Goal: Information Seeking & Learning: Check status

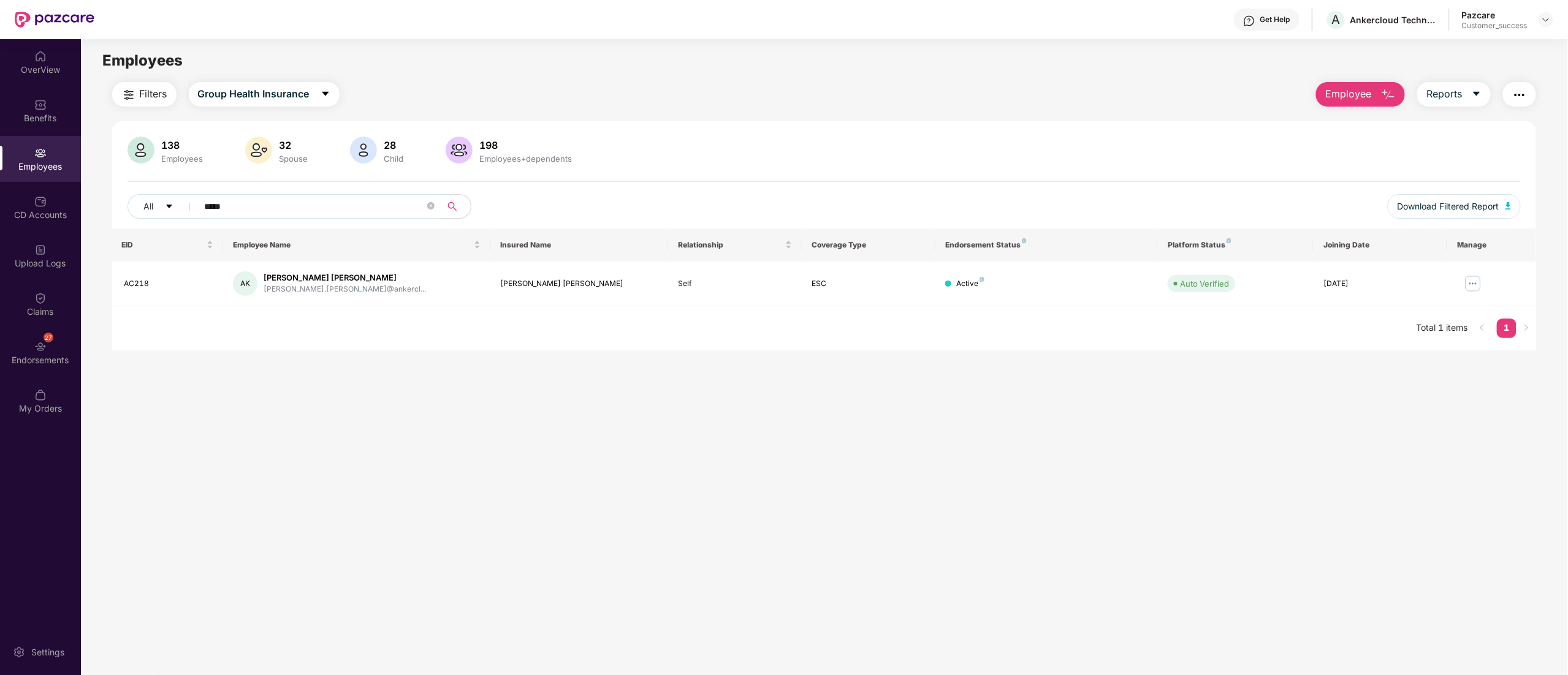
scroll to position [39, 0]
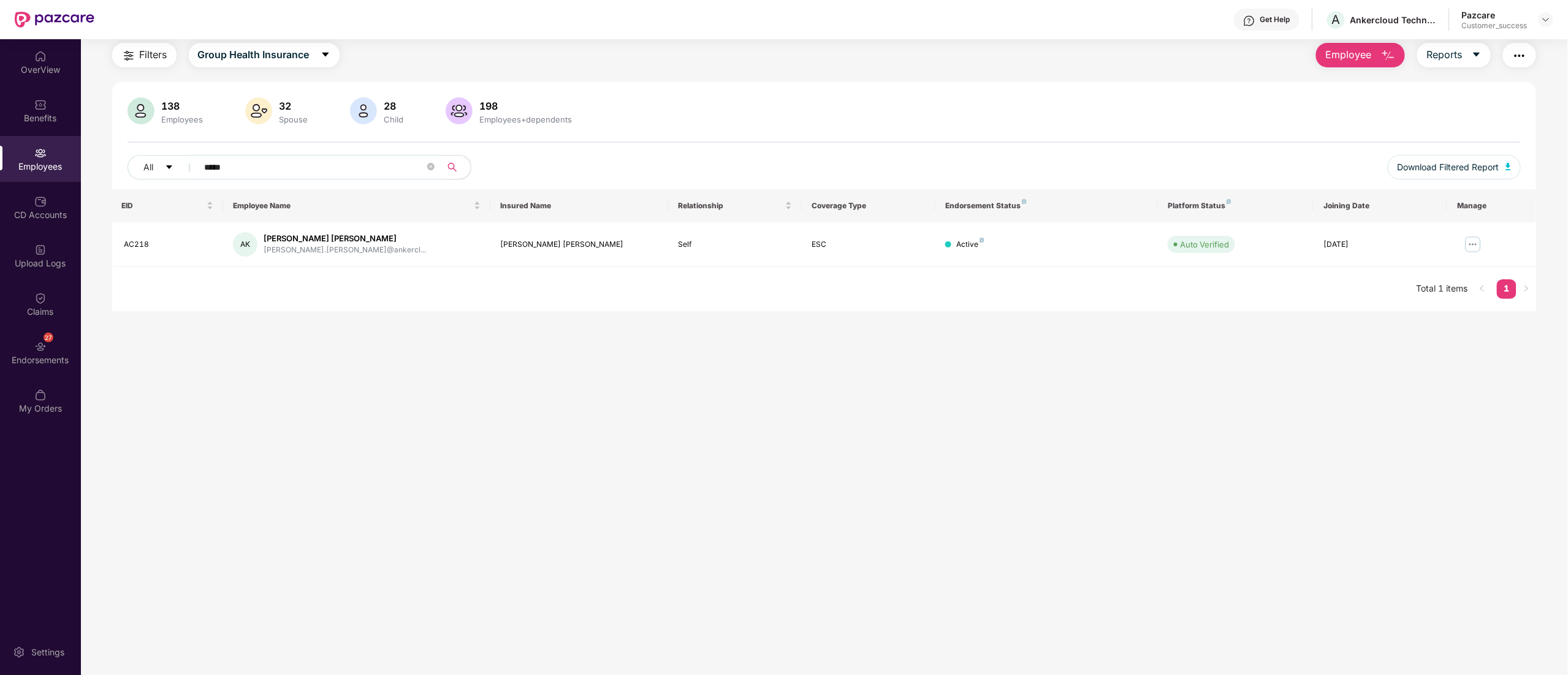
click at [1553, 17] on header "Get Help A Ankercloud Technologies Private Limited Pazcare Customer_success" at bounding box center [784, 19] width 1568 height 39
click at [1547, 19] on img at bounding box center [1546, 20] width 10 height 10
click at [1460, 47] on div "Switch to partner view" at bounding box center [1488, 48] width 160 height 24
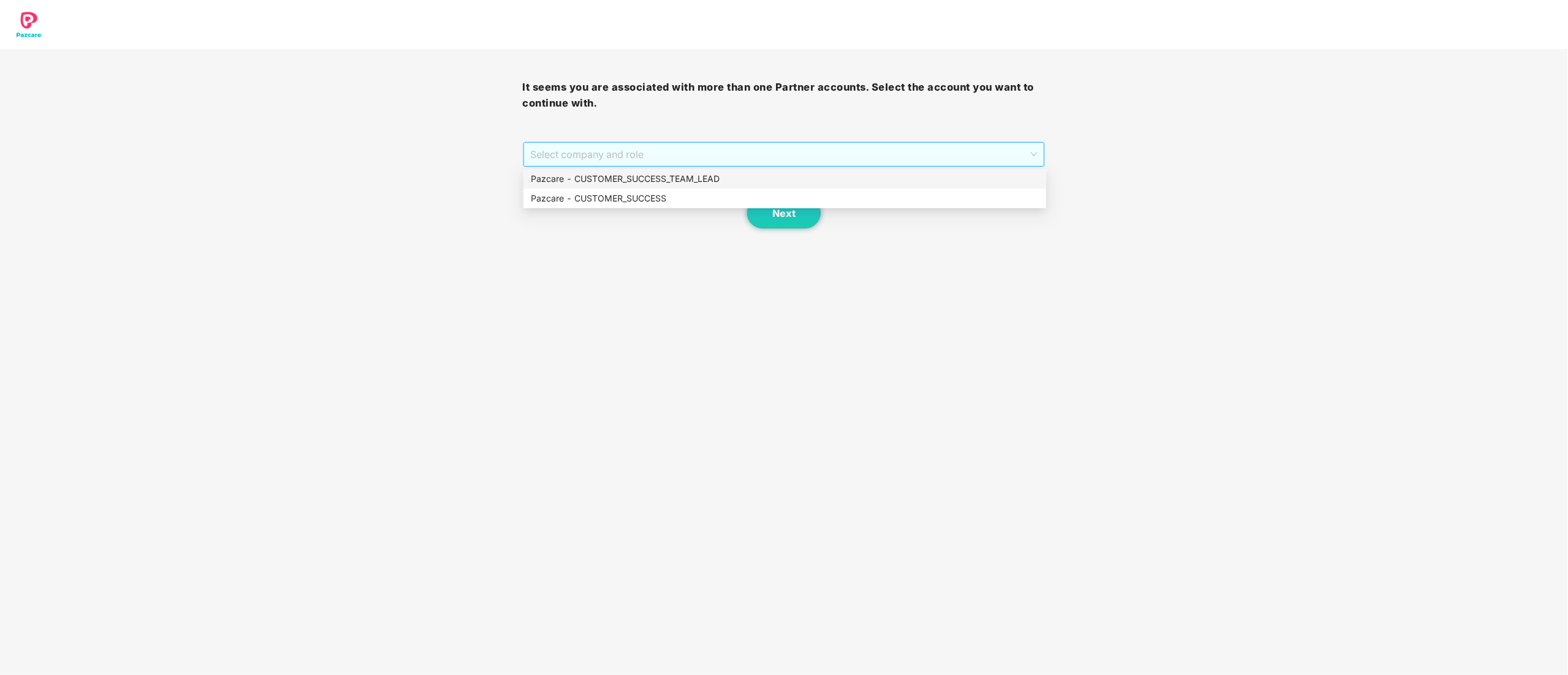
drag, startPoint x: 636, startPoint y: 150, endPoint x: 613, endPoint y: 204, distance: 58.7
click at [634, 150] on span "Select company and role" at bounding box center [784, 155] width 507 height 23
click at [599, 199] on div "Pazcare - CUSTOMER_SUCCESS" at bounding box center [784, 199] width 508 height 13
click at [783, 222] on button "Next" at bounding box center [784, 213] width 73 height 31
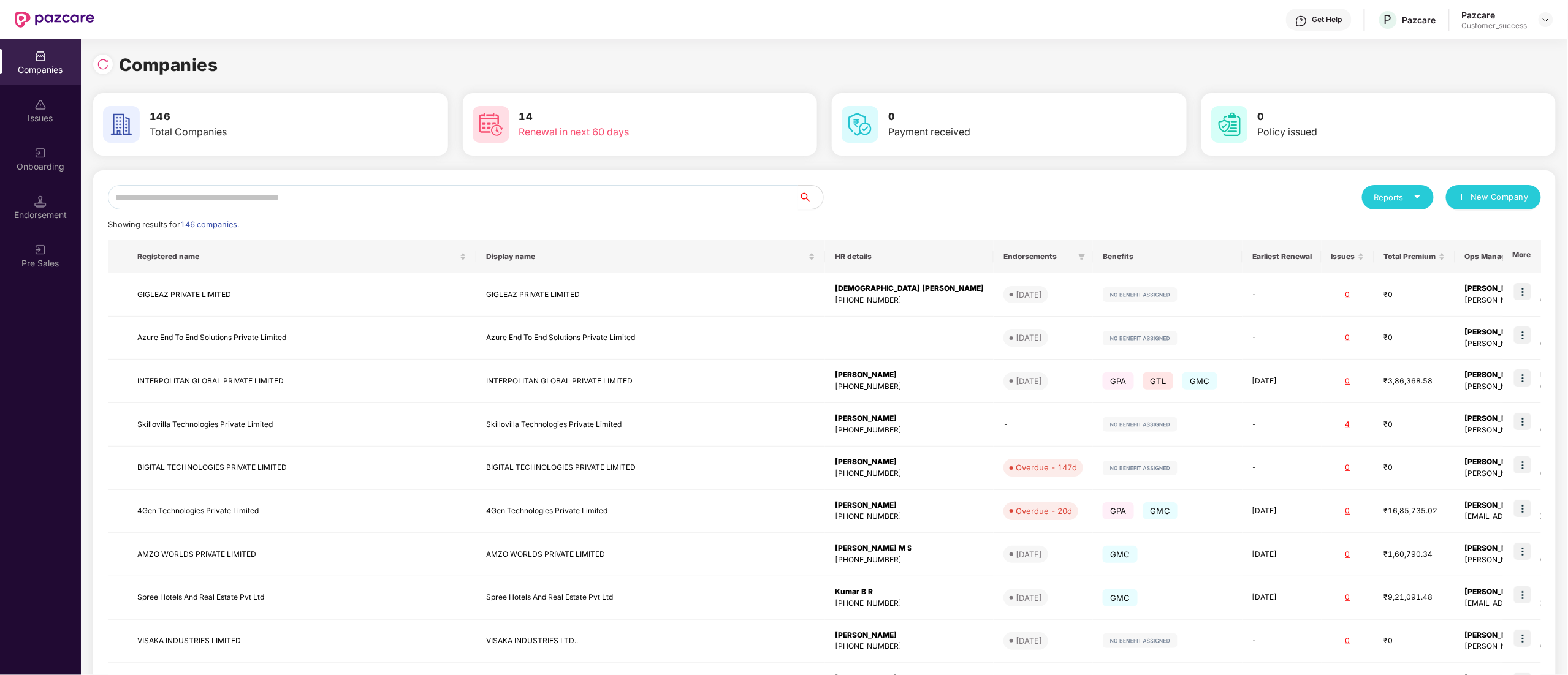
click at [156, 183] on div "Reports New Company Showing results for 146 companies. Registered name Display …" at bounding box center [824, 467] width 1462 height 594
click at [157, 192] on input "text" at bounding box center [453, 197] width 690 height 24
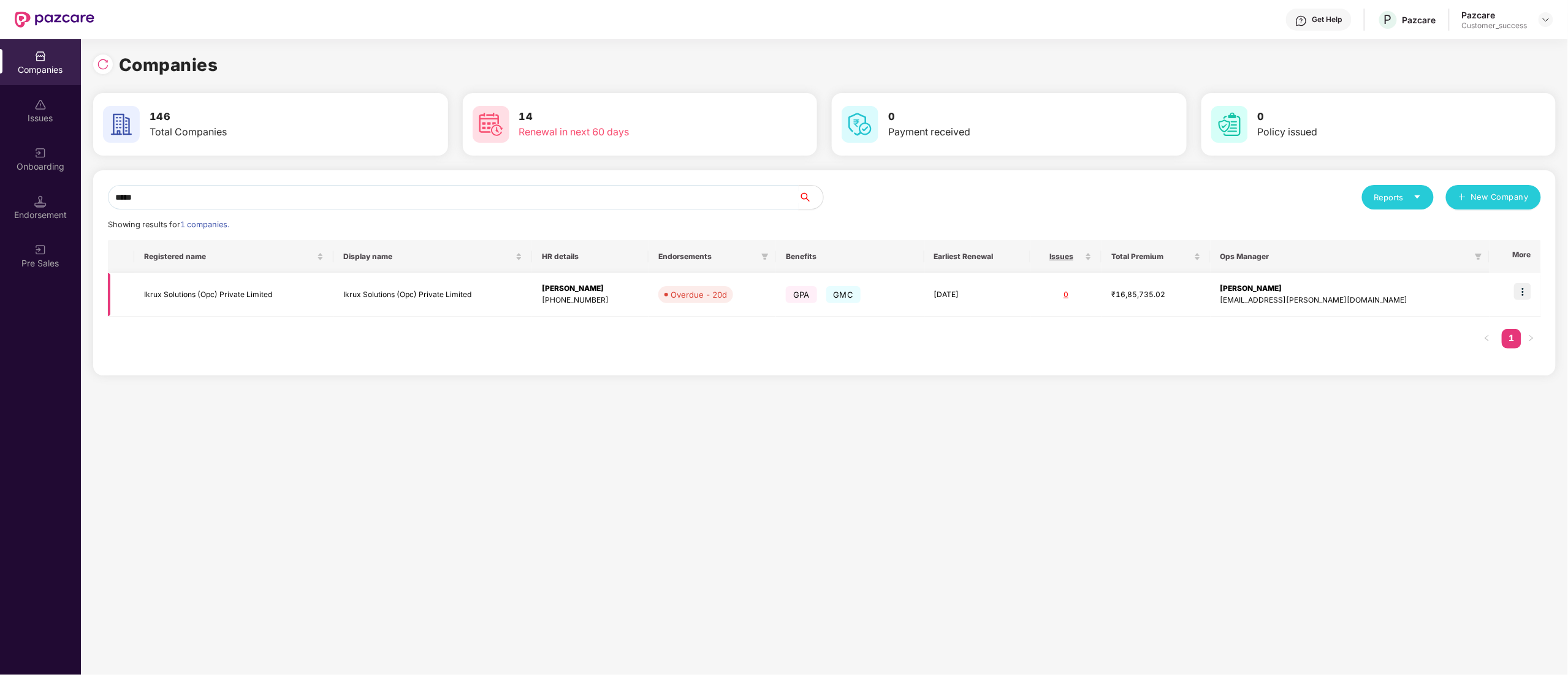
type input "*****"
click at [155, 293] on td "Ikrux Solutions (Opc) Private Limited" at bounding box center [233, 295] width 199 height 43
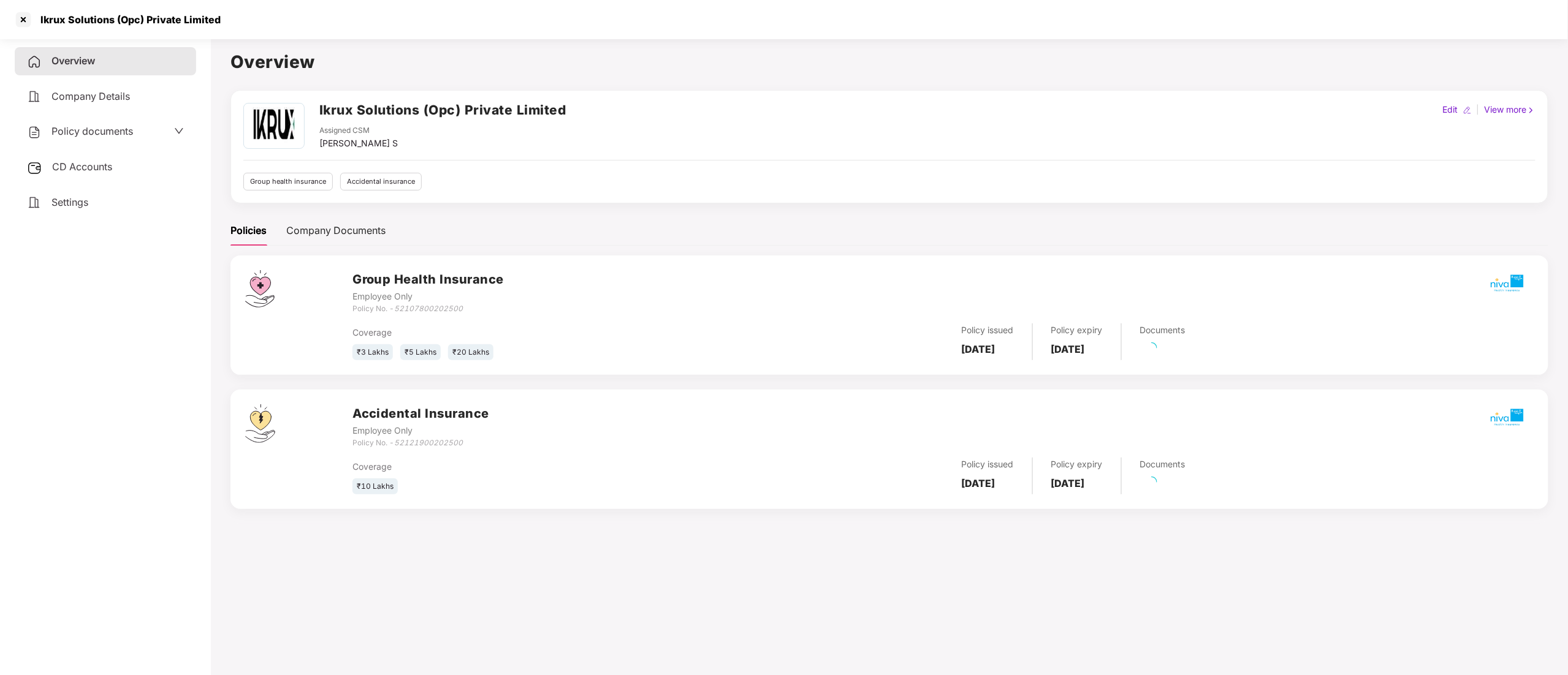
click at [78, 174] on div "CD Accounts" at bounding box center [106, 167] width 181 height 28
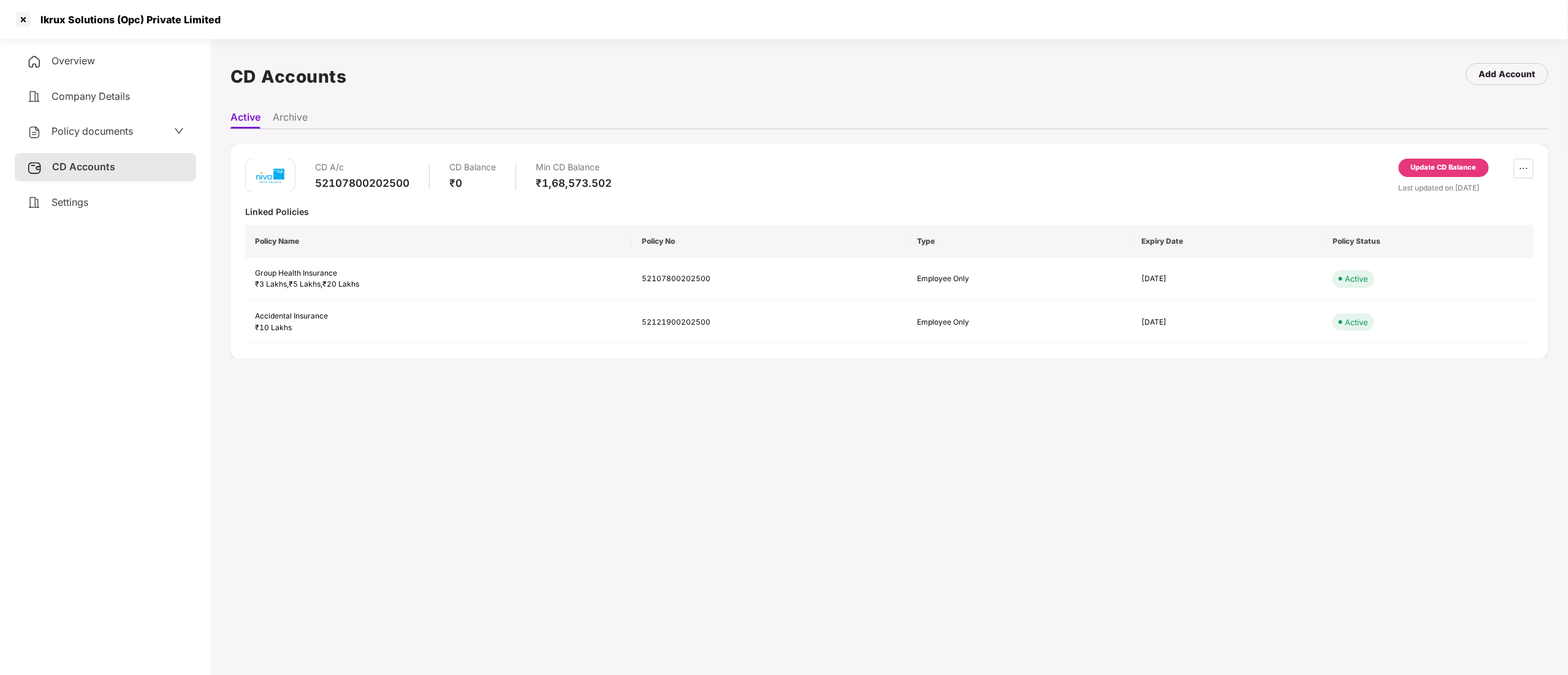
click at [294, 122] on li "Archive" at bounding box center [290, 119] width 35 height 17
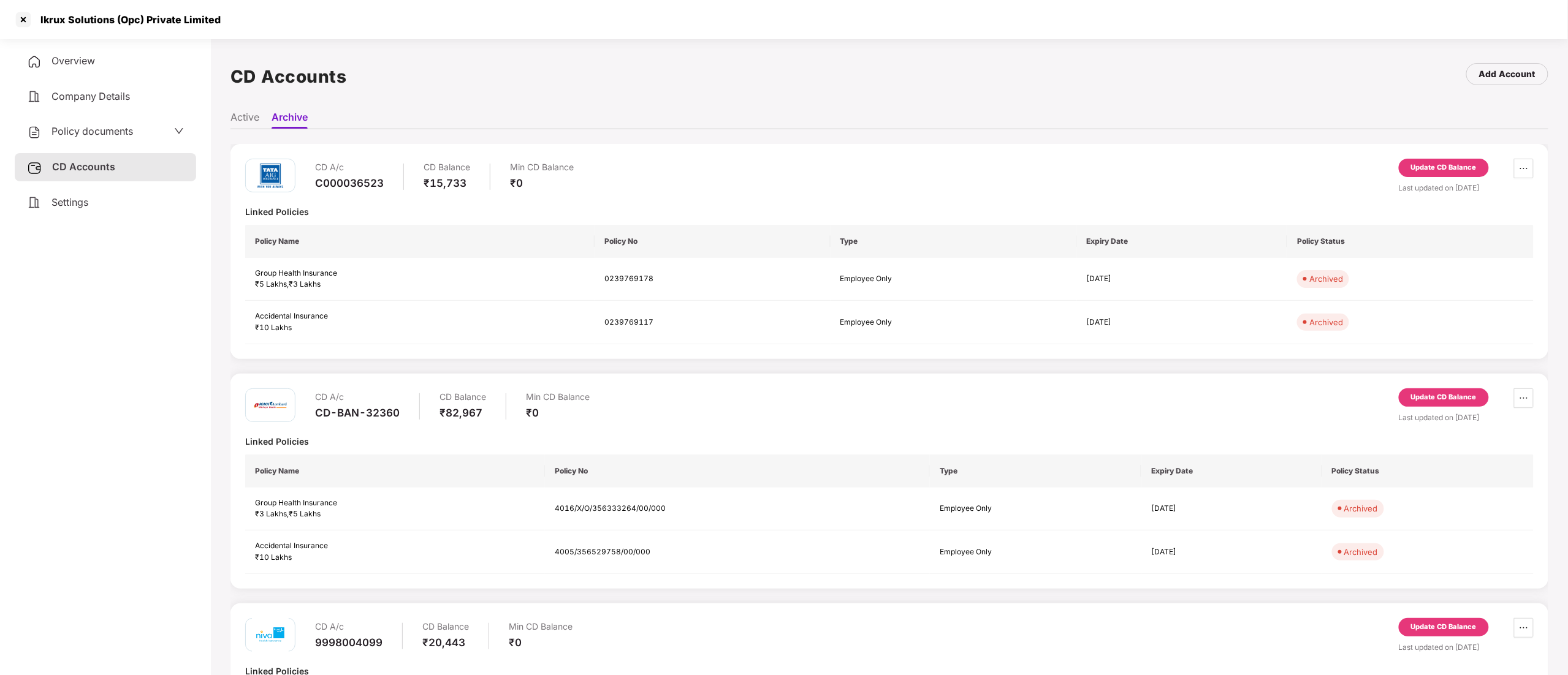
click at [364, 416] on div "CD-BAN-32360" at bounding box center [358, 412] width 85 height 13
copy div "CD-BAN-32360"
drag, startPoint x: 678, startPoint y: 501, endPoint x: 678, endPoint y: 509, distance: 8.0
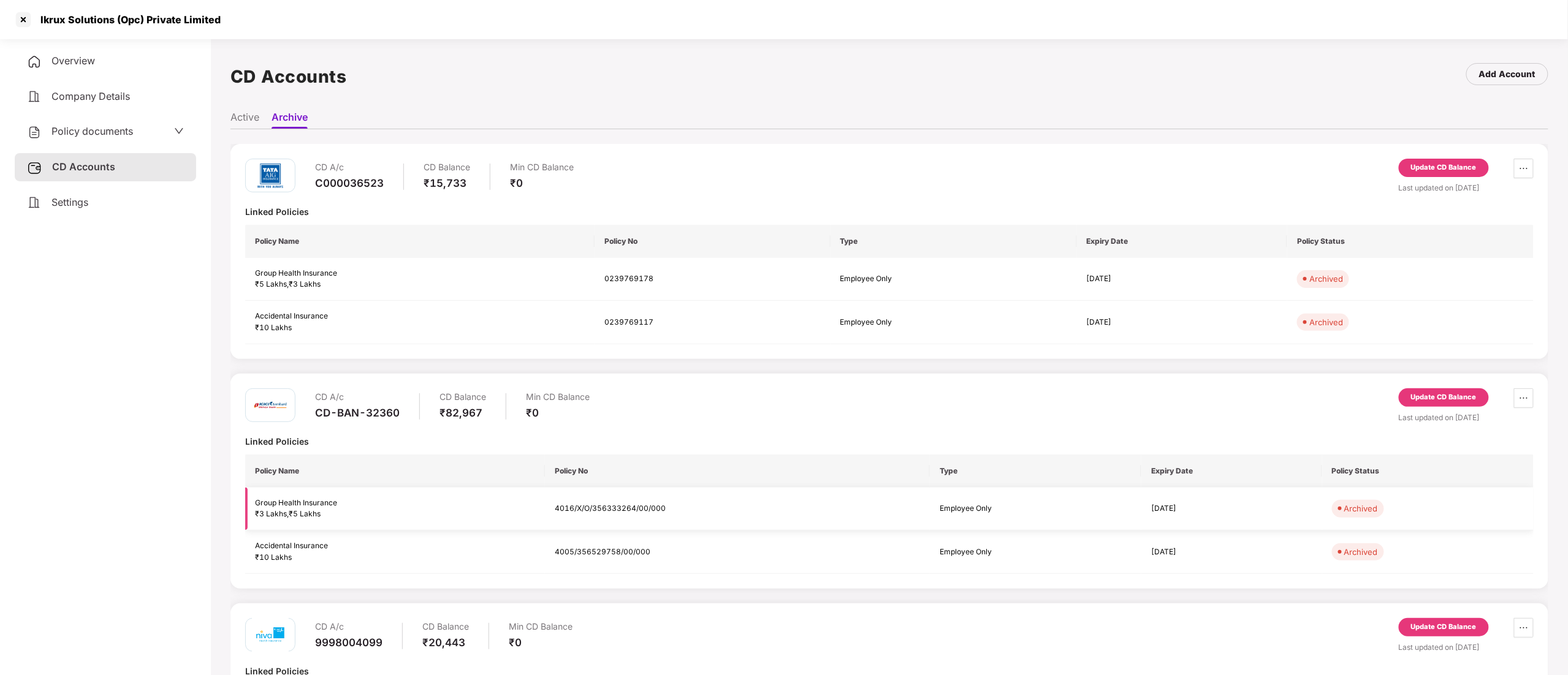
click at [678, 509] on td "4016/X/O/356333264/00/000" at bounding box center [737, 509] width 385 height 43
drag, startPoint x: 675, startPoint y: 502, endPoint x: 548, endPoint y: 499, distance: 127.0
click at [548, 499] on td "4016/X/O/356333264/00/000" at bounding box center [737, 509] width 385 height 43
copy td "4016/X/O/356333264/00/000"
copy div "Ikrux Solutions (Opc) Private Limited"
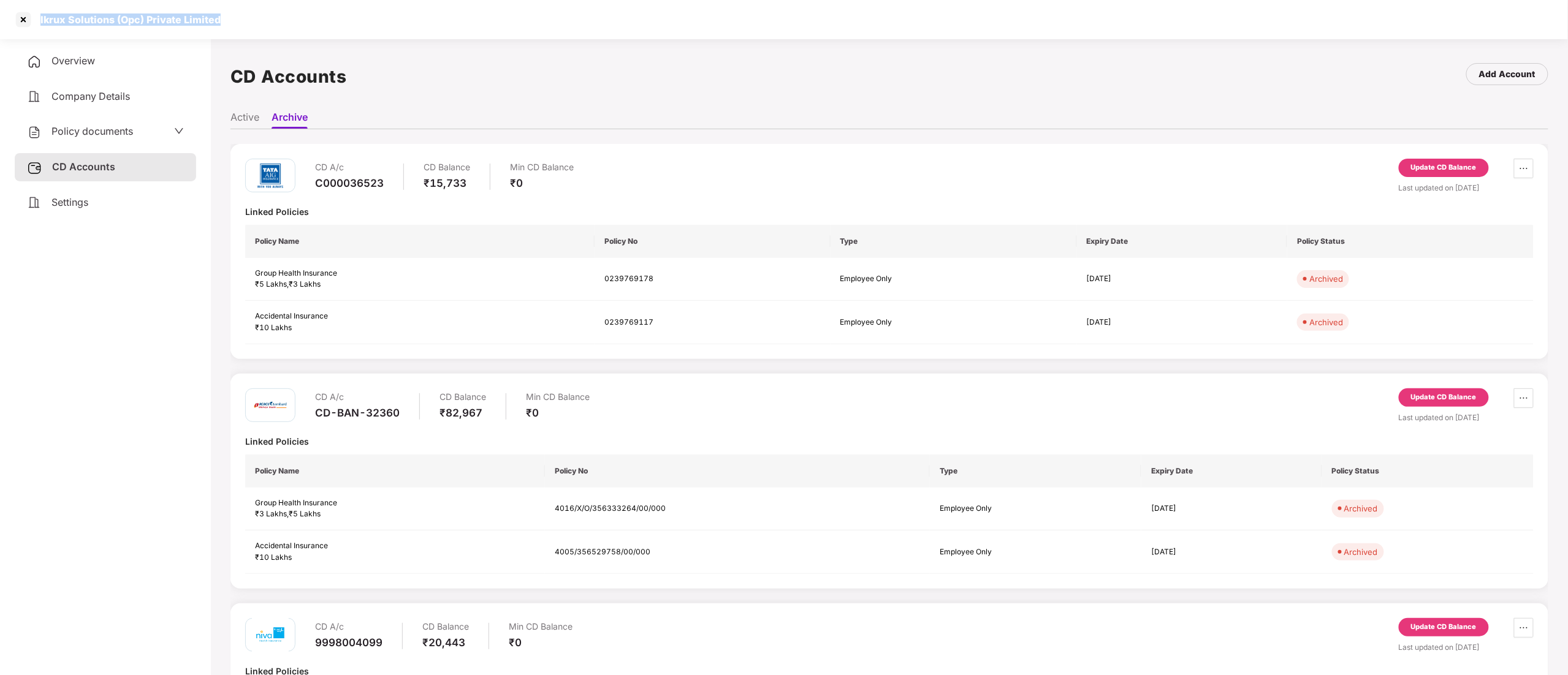
drag, startPoint x: 233, startPoint y: 23, endPoint x: 98, endPoint y: 2, distance: 136.6
click at [41, 26] on div "Ikrux Solutions (Opc) Private Limited" at bounding box center [784, 19] width 1568 height 39
click at [21, 19] on div at bounding box center [23, 20] width 20 height 20
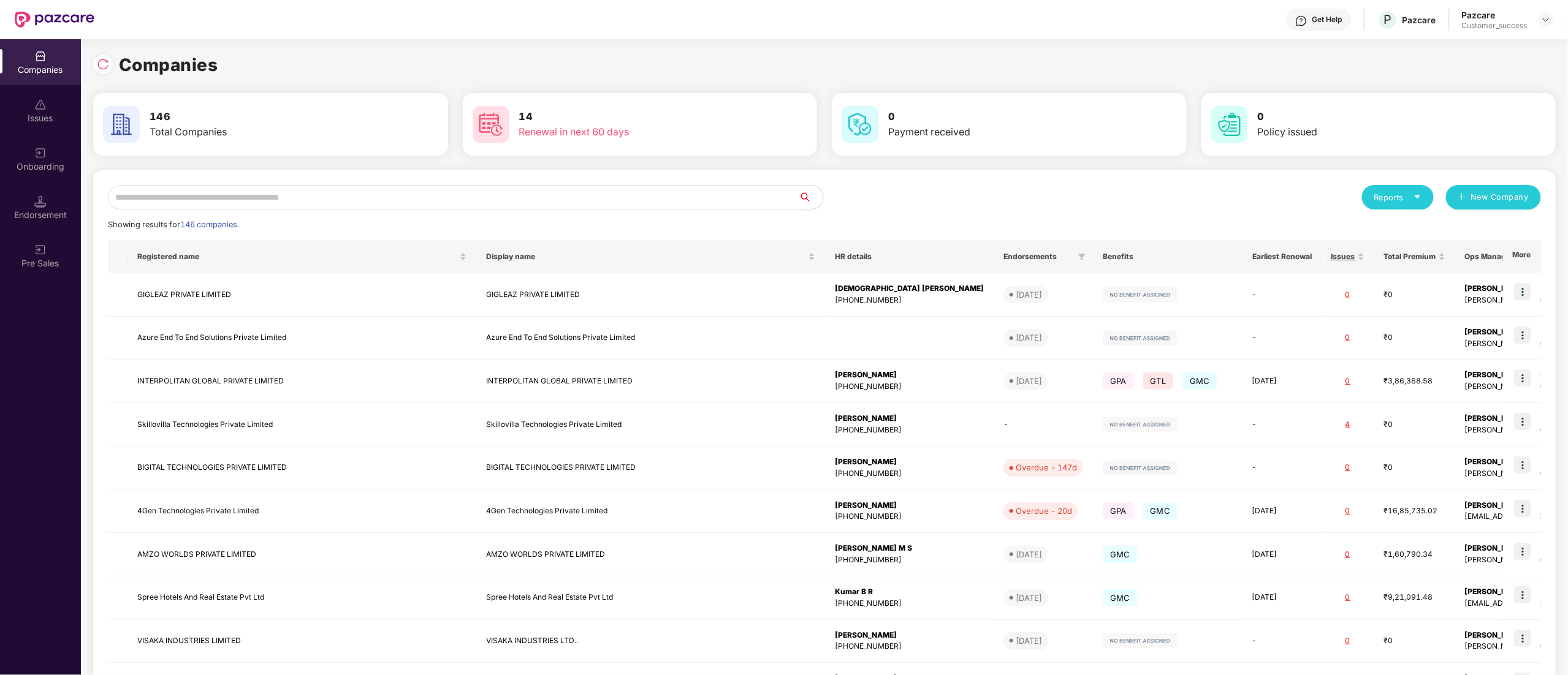
click at [146, 213] on div "Reports New Company Showing results for 146 companies. Registered name Display …" at bounding box center [824, 468] width 1433 height 565
click at [146, 201] on input "text" at bounding box center [453, 197] width 690 height 24
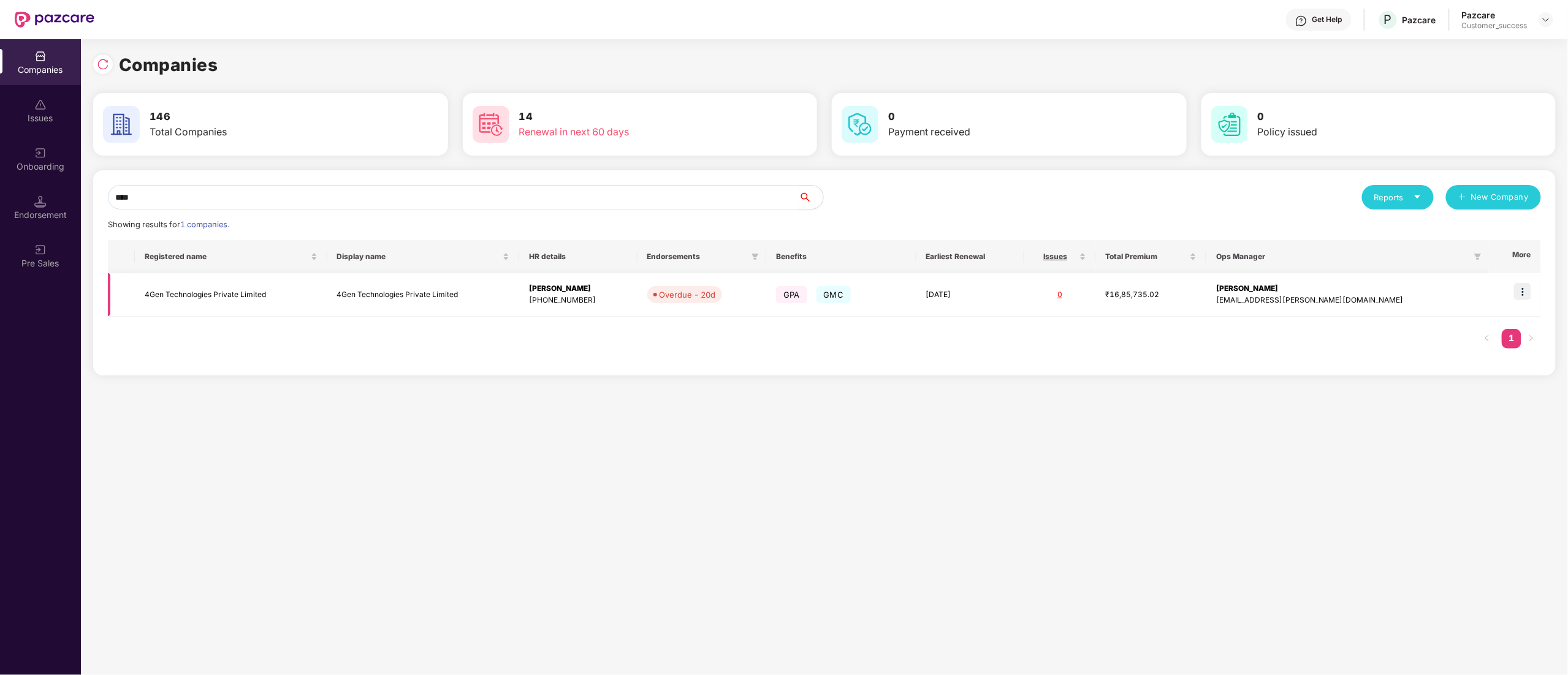
type input "****"
click at [1526, 288] on img at bounding box center [1522, 291] width 17 height 17
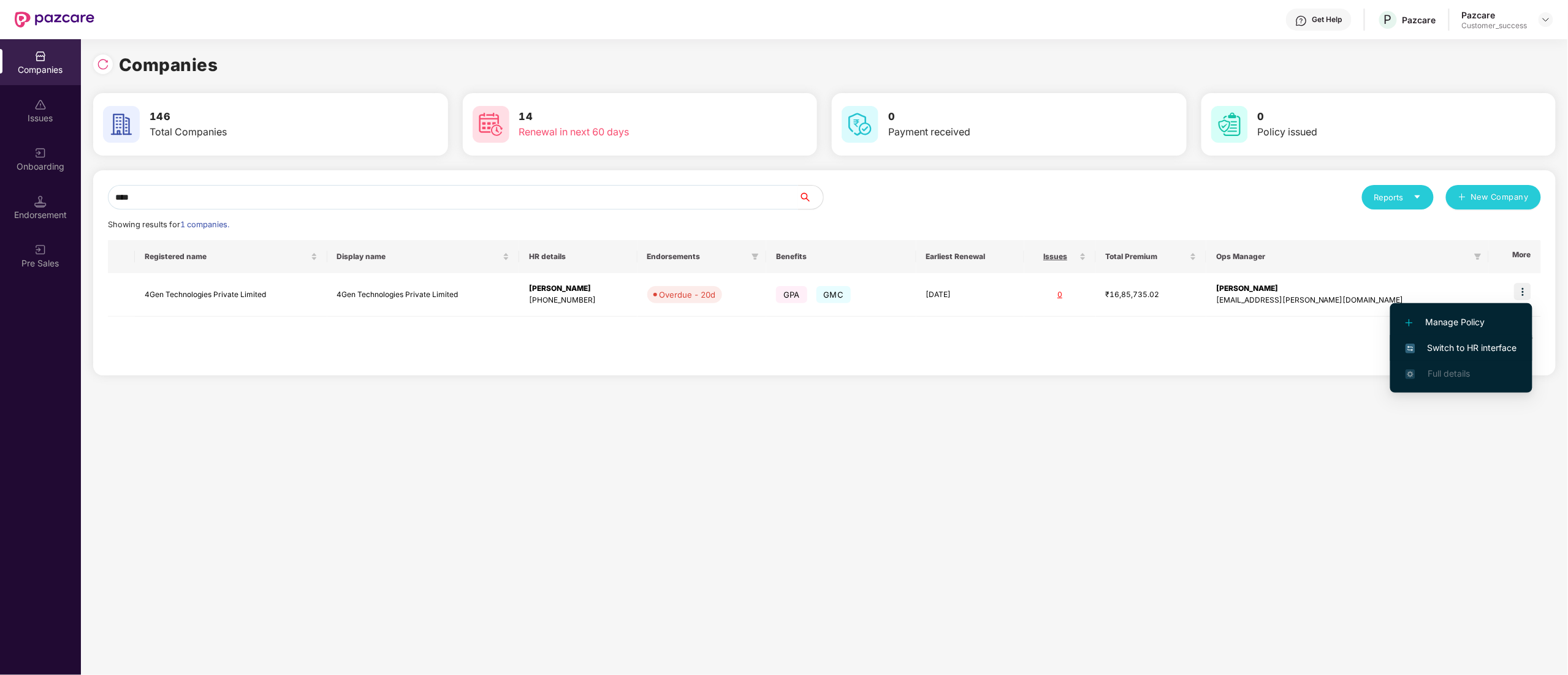
click at [1466, 341] on span "Switch to HR interface" at bounding box center [1461, 347] width 111 height 13
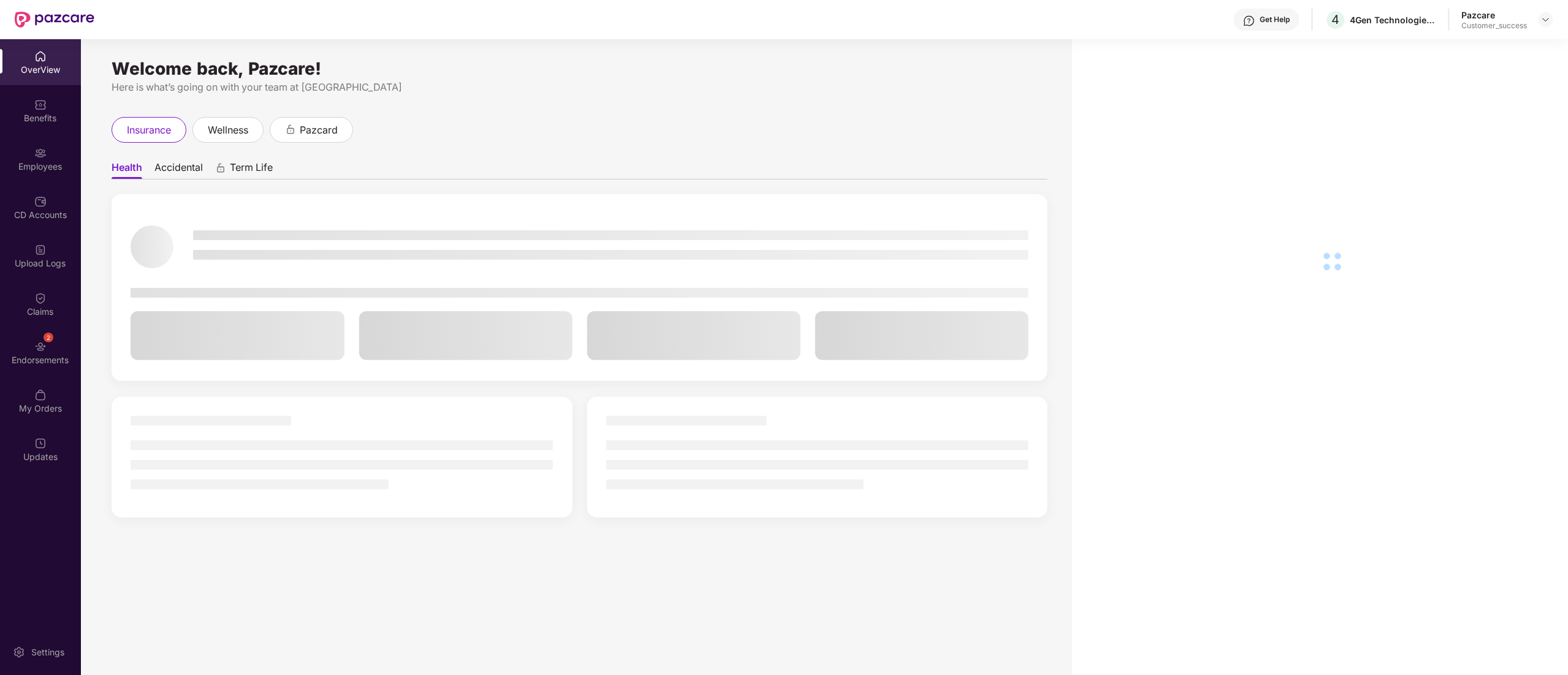
click at [36, 161] on div "Employees" at bounding box center [40, 166] width 81 height 12
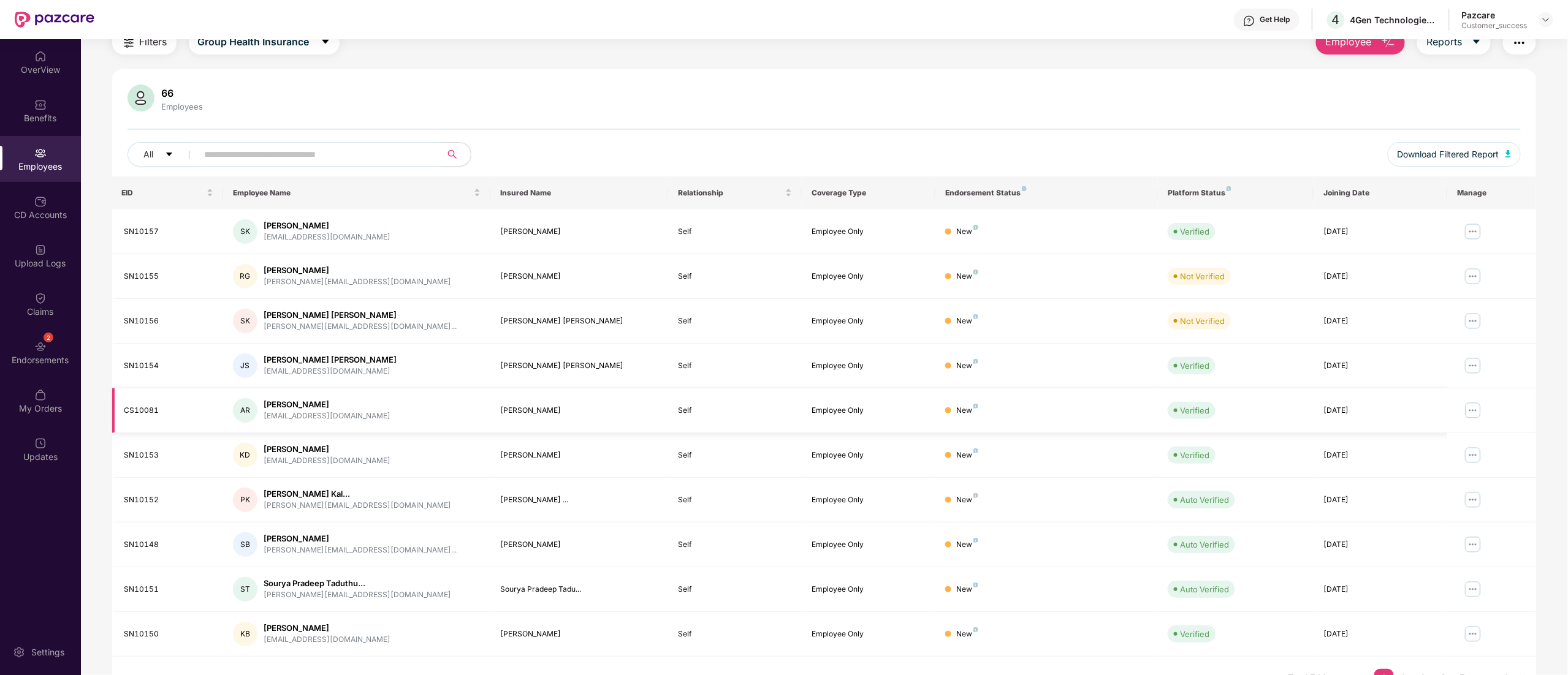
scroll to position [80, 0]
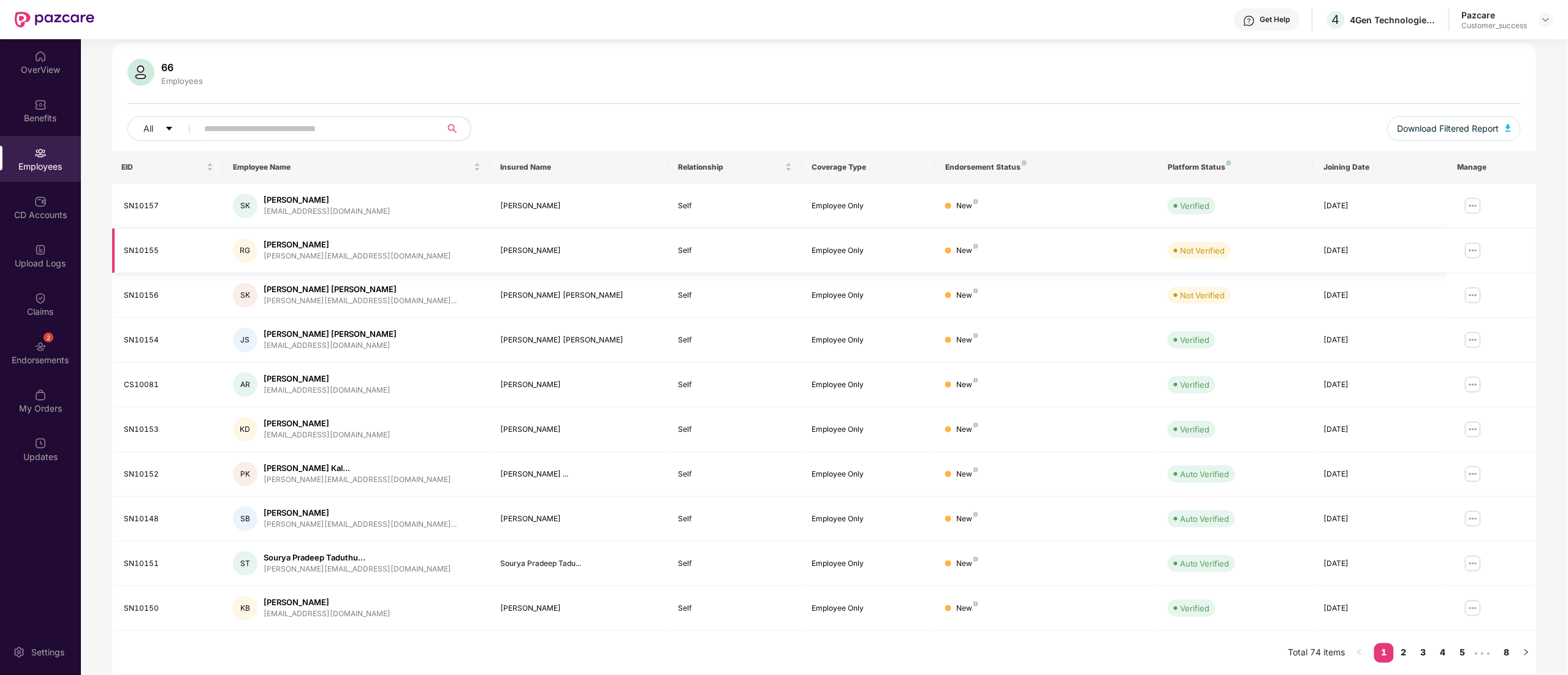
click at [1473, 250] on img at bounding box center [1473, 251] width 20 height 20
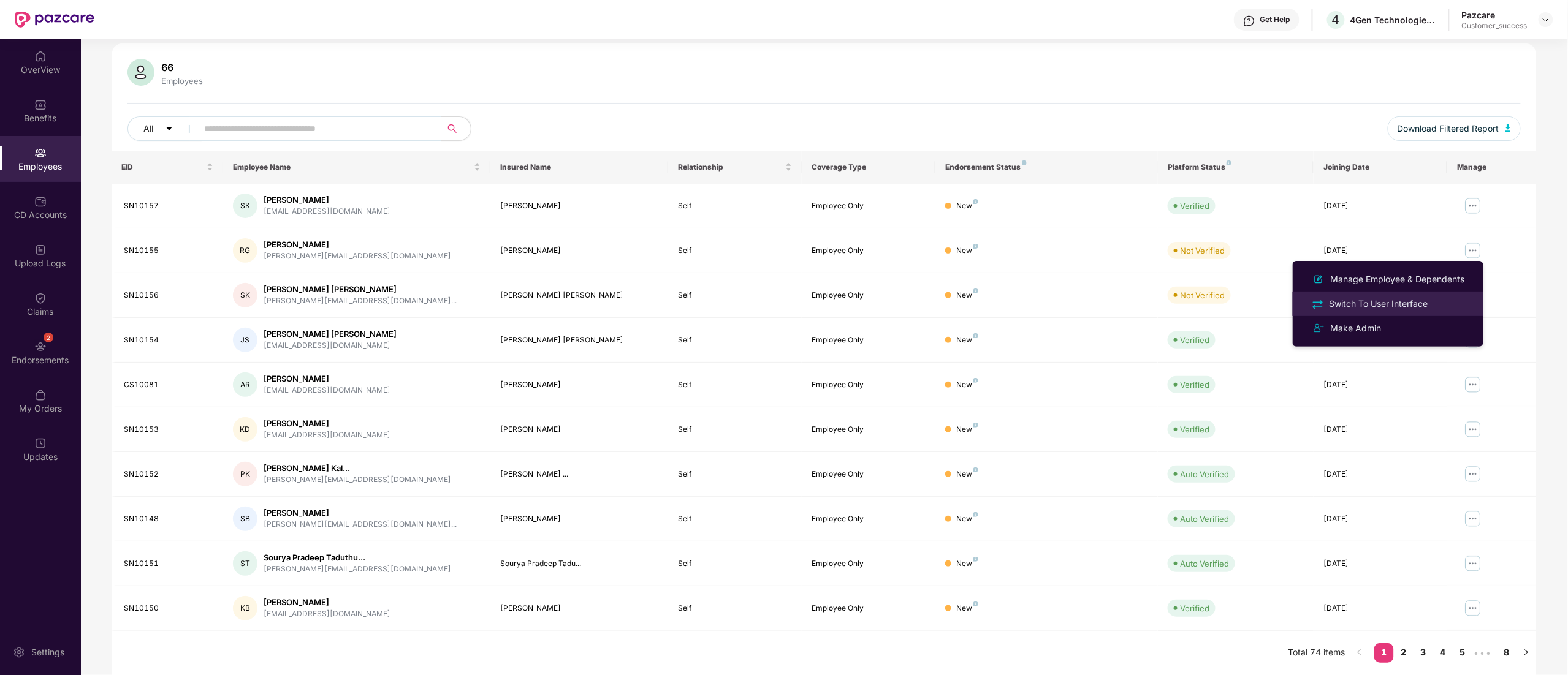
click at [1391, 305] on div "Switch To User Interface" at bounding box center [1378, 303] width 104 height 13
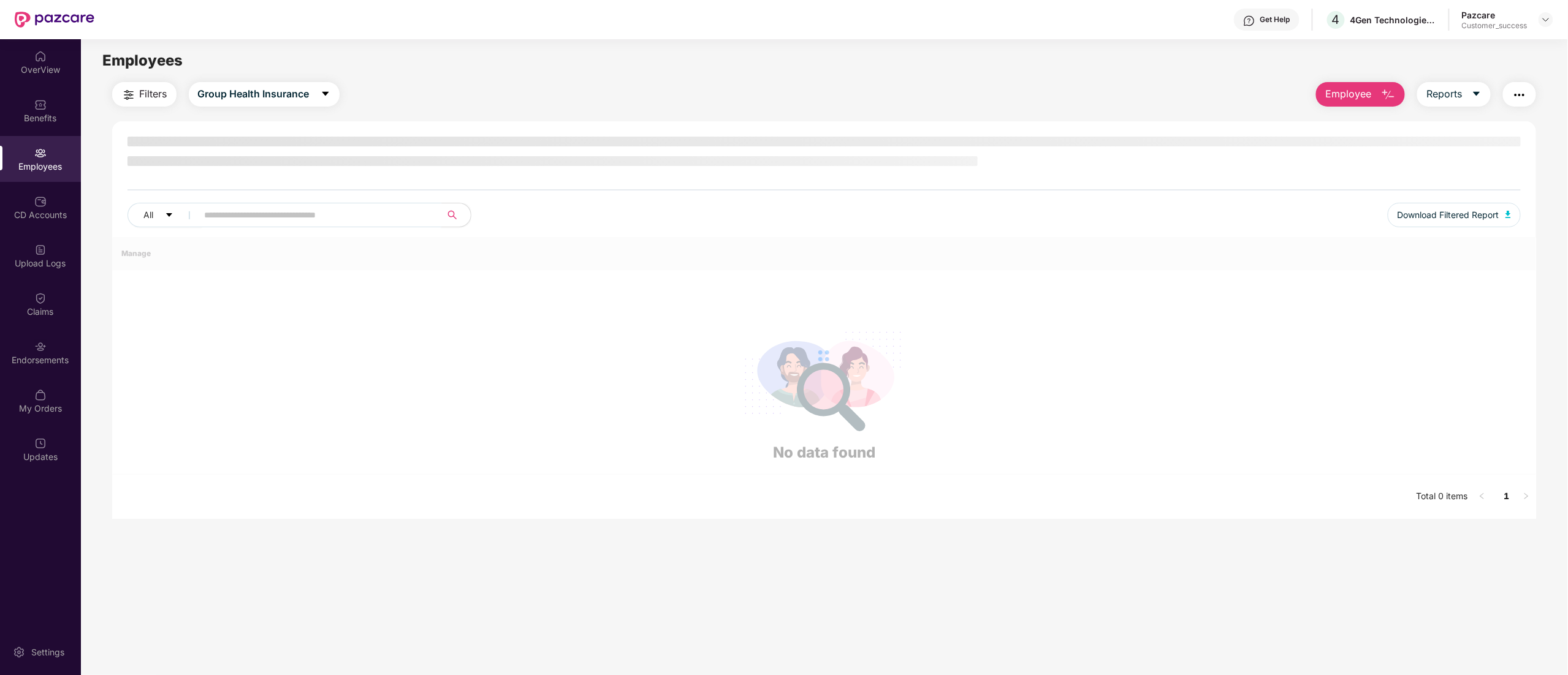
click at [278, 210] on input "text" at bounding box center [314, 215] width 220 height 18
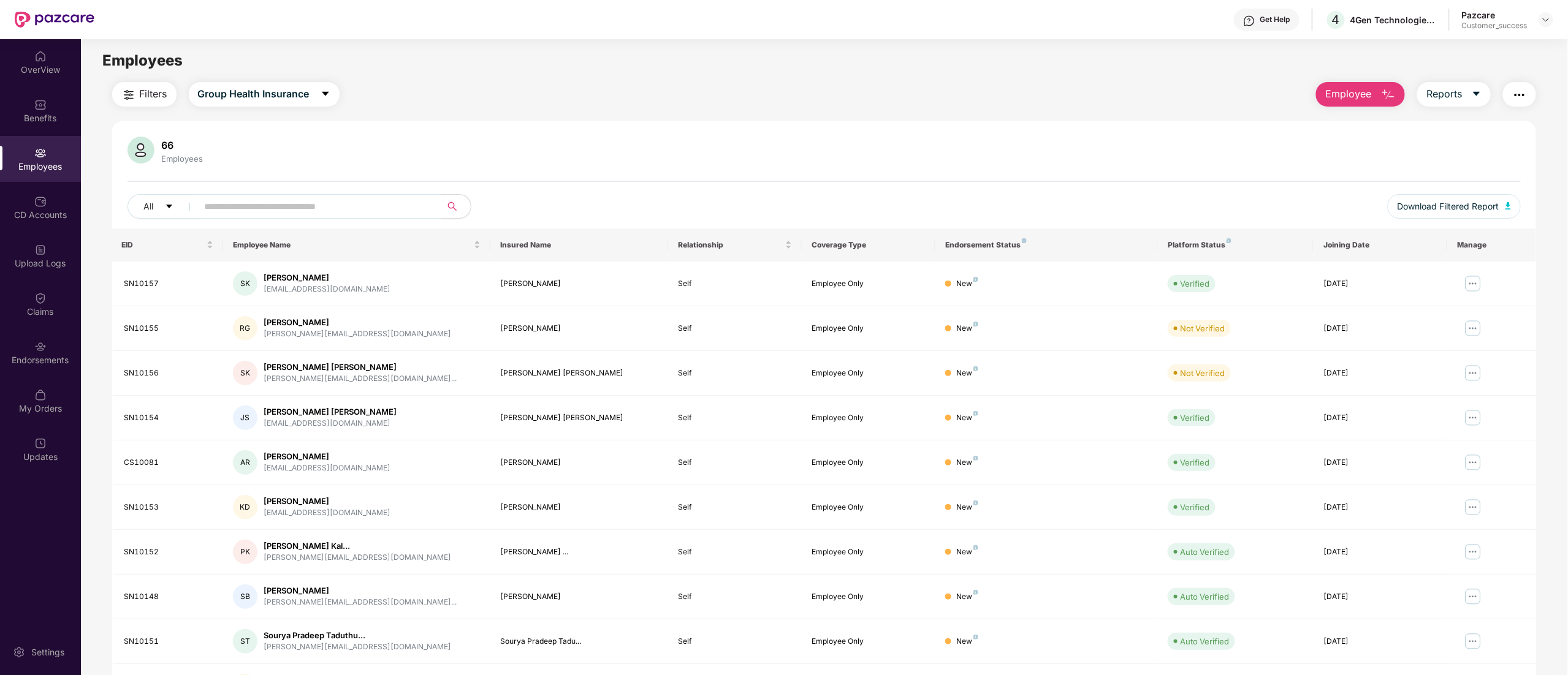
click at [136, 91] on img "button" at bounding box center [129, 95] width 15 height 15
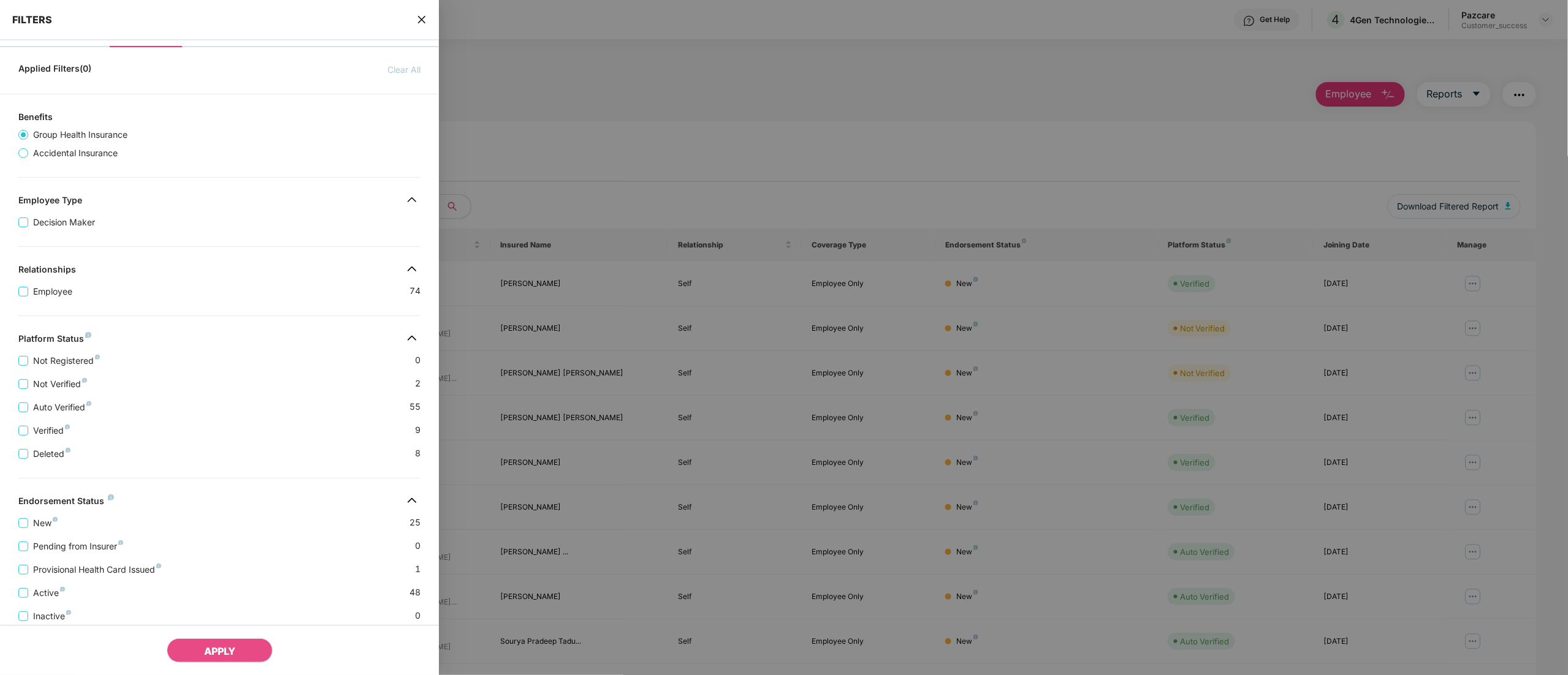
scroll to position [90, 0]
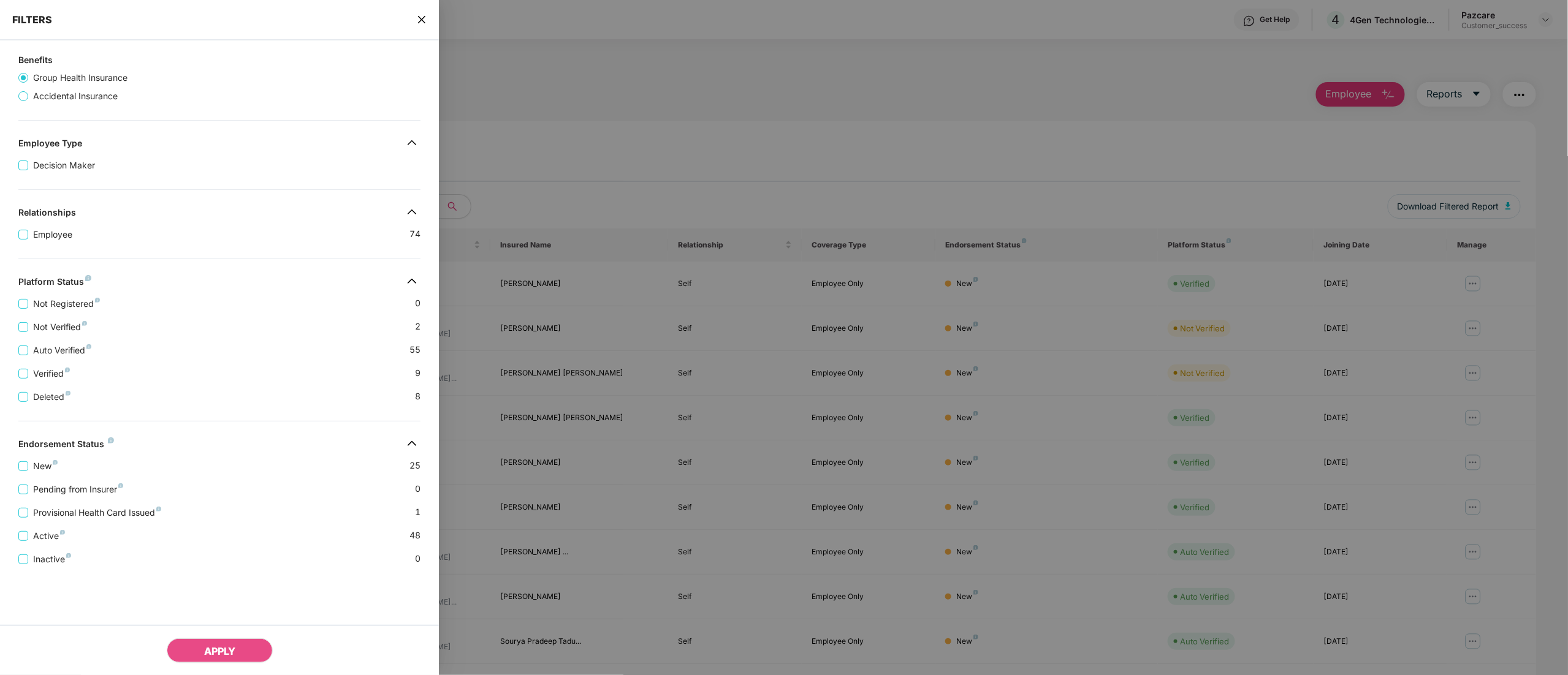
click at [420, 22] on icon "close" at bounding box center [421, 19] width 7 height 7
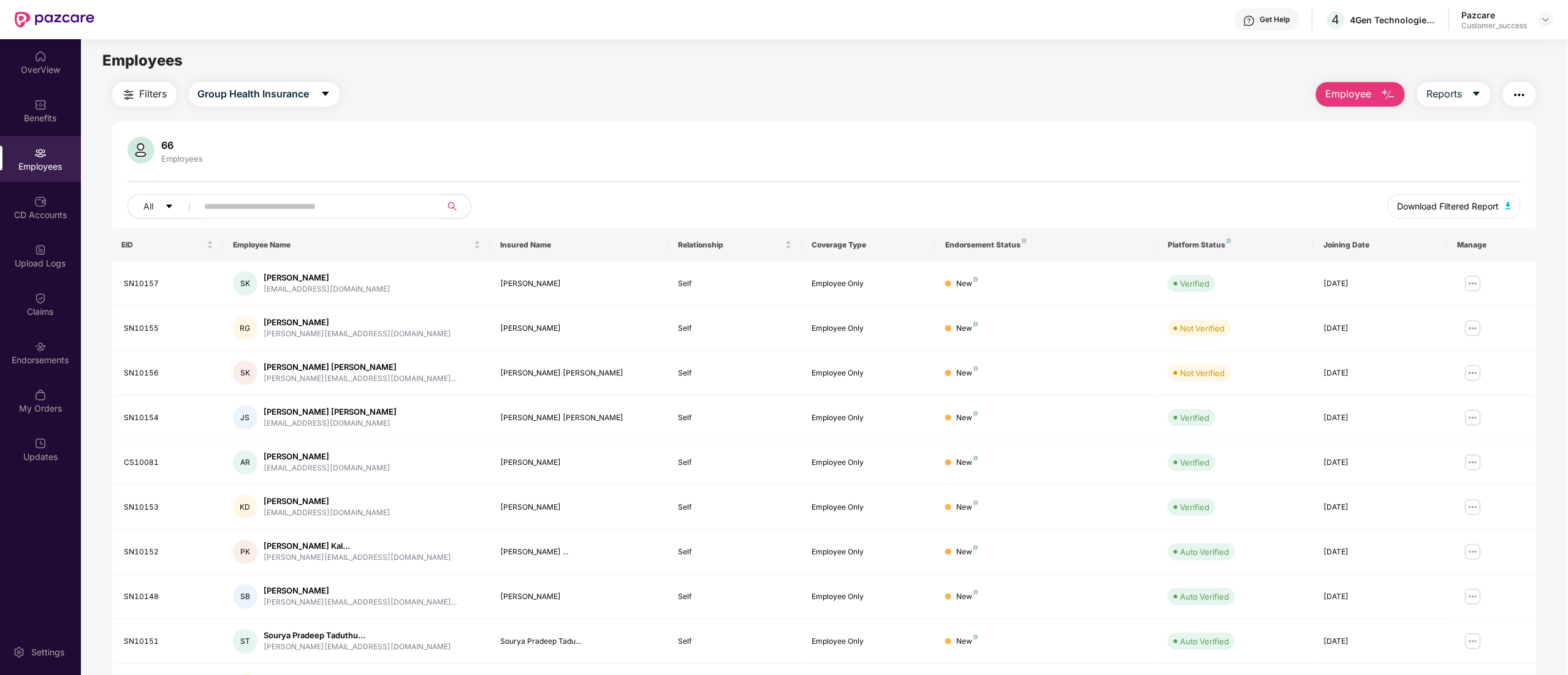
drag, startPoint x: 1464, startPoint y: 205, endPoint x: 1435, endPoint y: 257, distance: 59.5
click at [1464, 200] on span "Download Filtered Report" at bounding box center [1448, 206] width 101 height 13
click at [1473, 374] on img at bounding box center [1473, 373] width 20 height 20
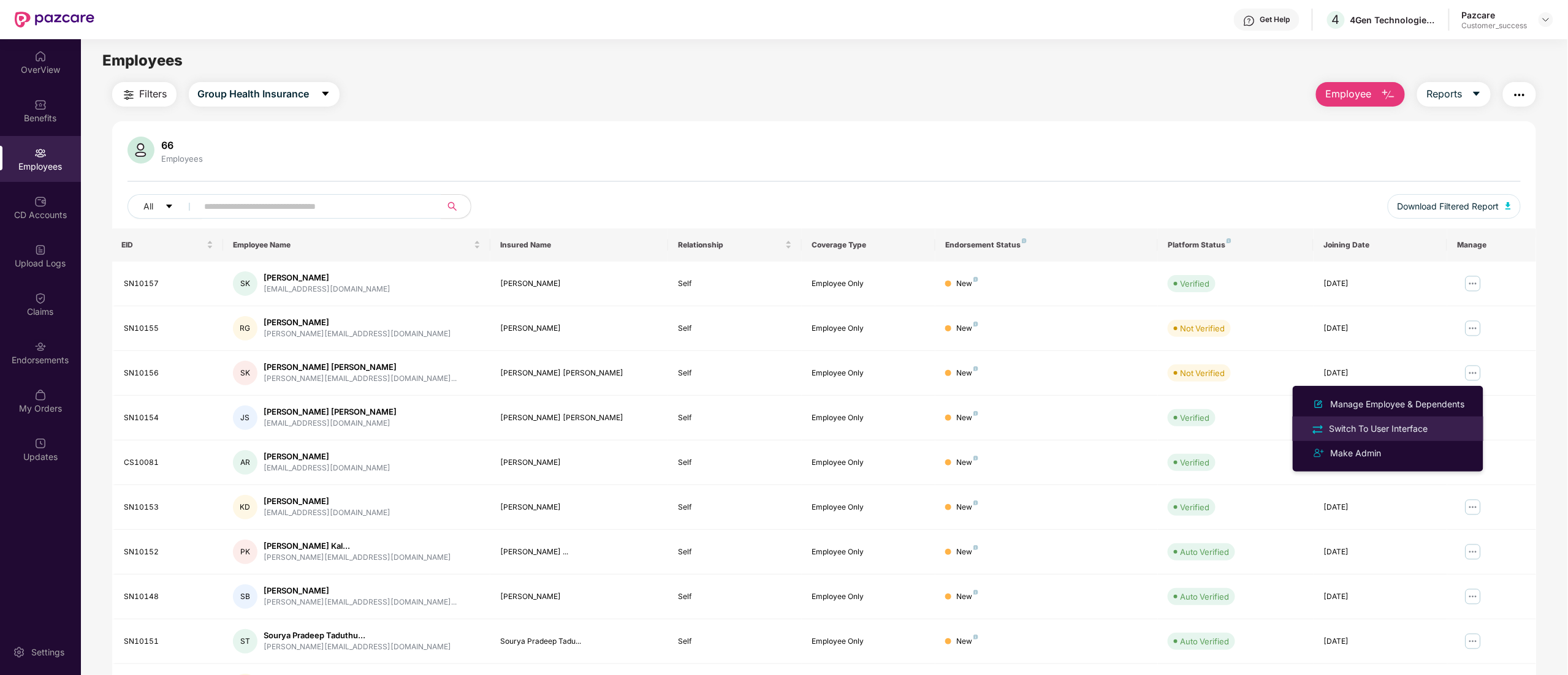
click at [1362, 432] on div "Switch To User Interface" at bounding box center [1378, 429] width 104 height 13
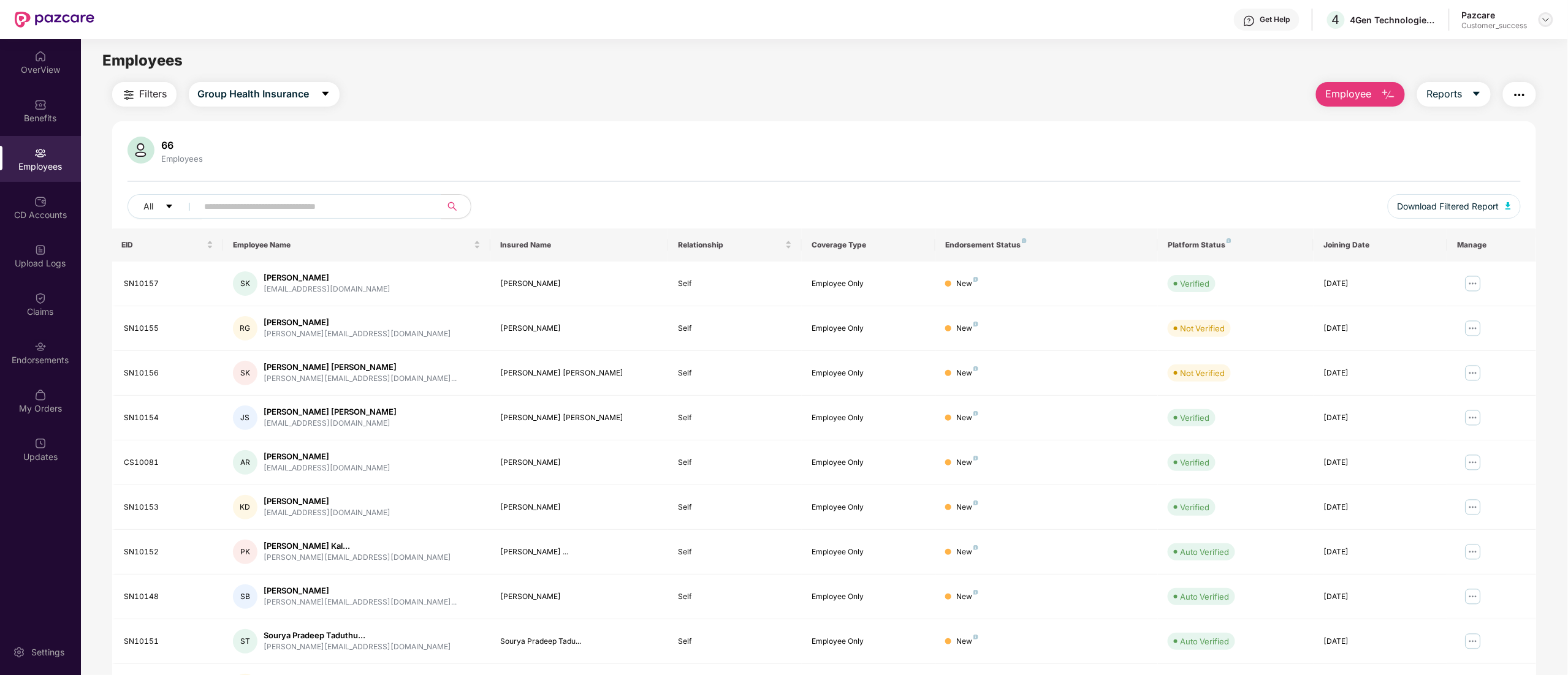
click at [1545, 22] on img at bounding box center [1546, 20] width 10 height 10
click at [1486, 44] on div "Switch to partner view" at bounding box center [1488, 48] width 160 height 24
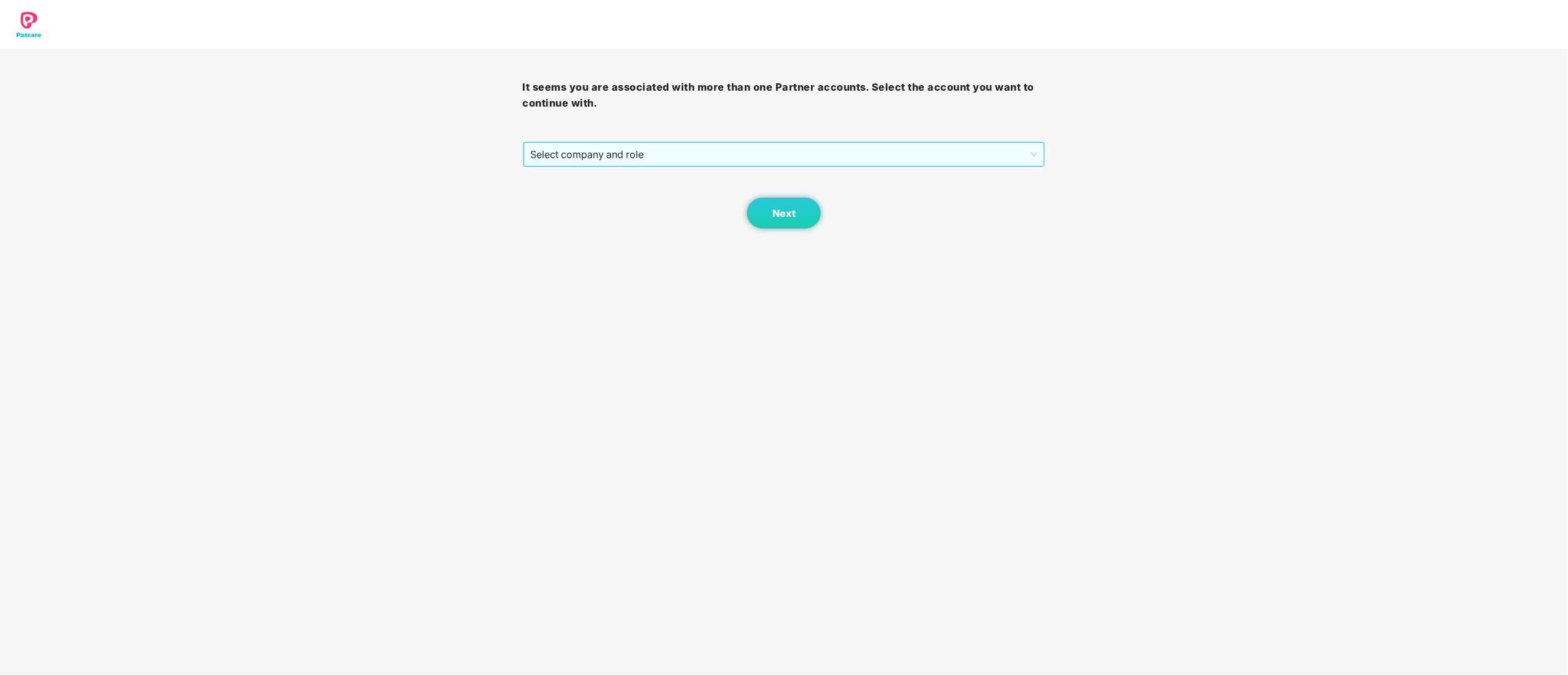
click at [579, 147] on span "Select company and role" at bounding box center [784, 155] width 507 height 23
click at [574, 195] on div "Pazcare - CUSTOMER_SUCCESS" at bounding box center [784, 199] width 508 height 13
click at [790, 222] on button "Next" at bounding box center [784, 213] width 73 height 31
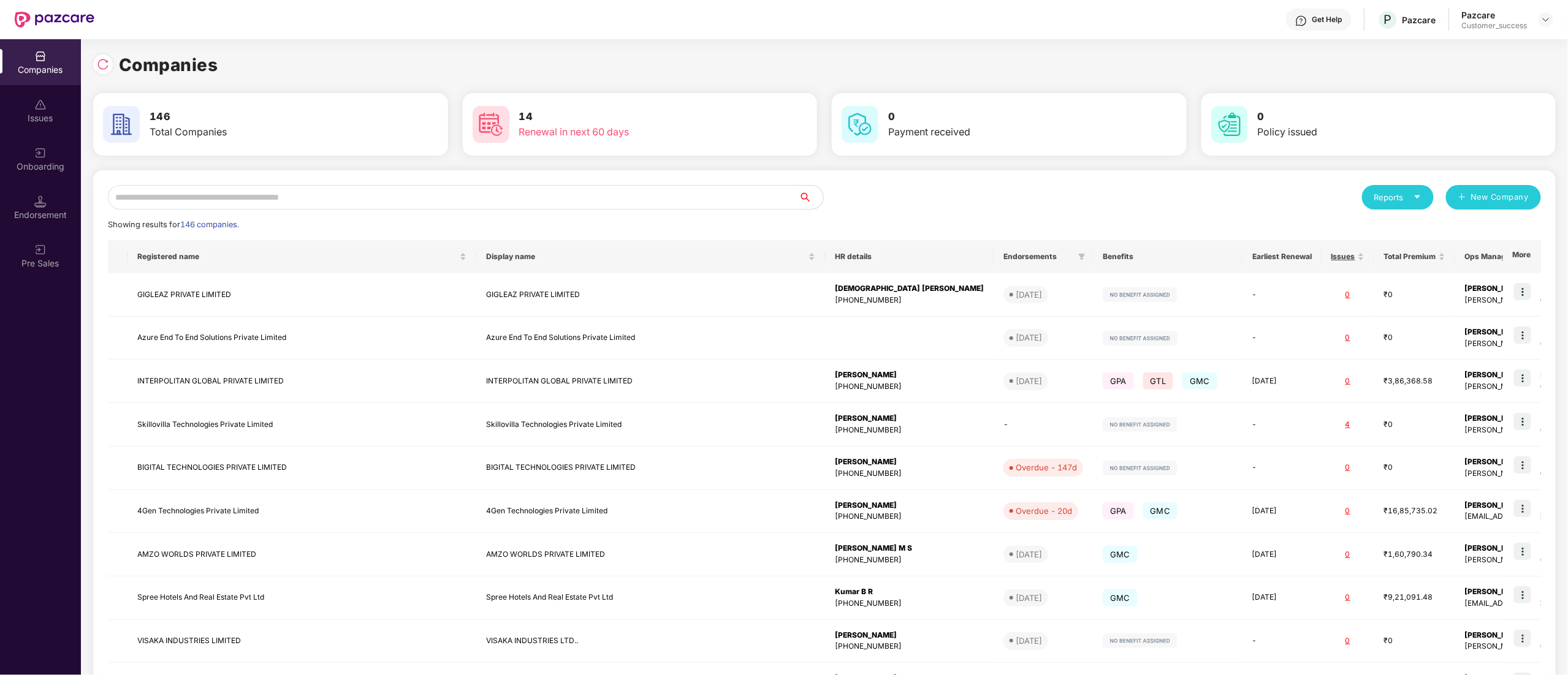
click at [184, 181] on div "Reports New Company Showing results for 146 companies. Registered name Display …" at bounding box center [824, 467] width 1462 height 594
click at [187, 195] on input "text" at bounding box center [453, 197] width 690 height 24
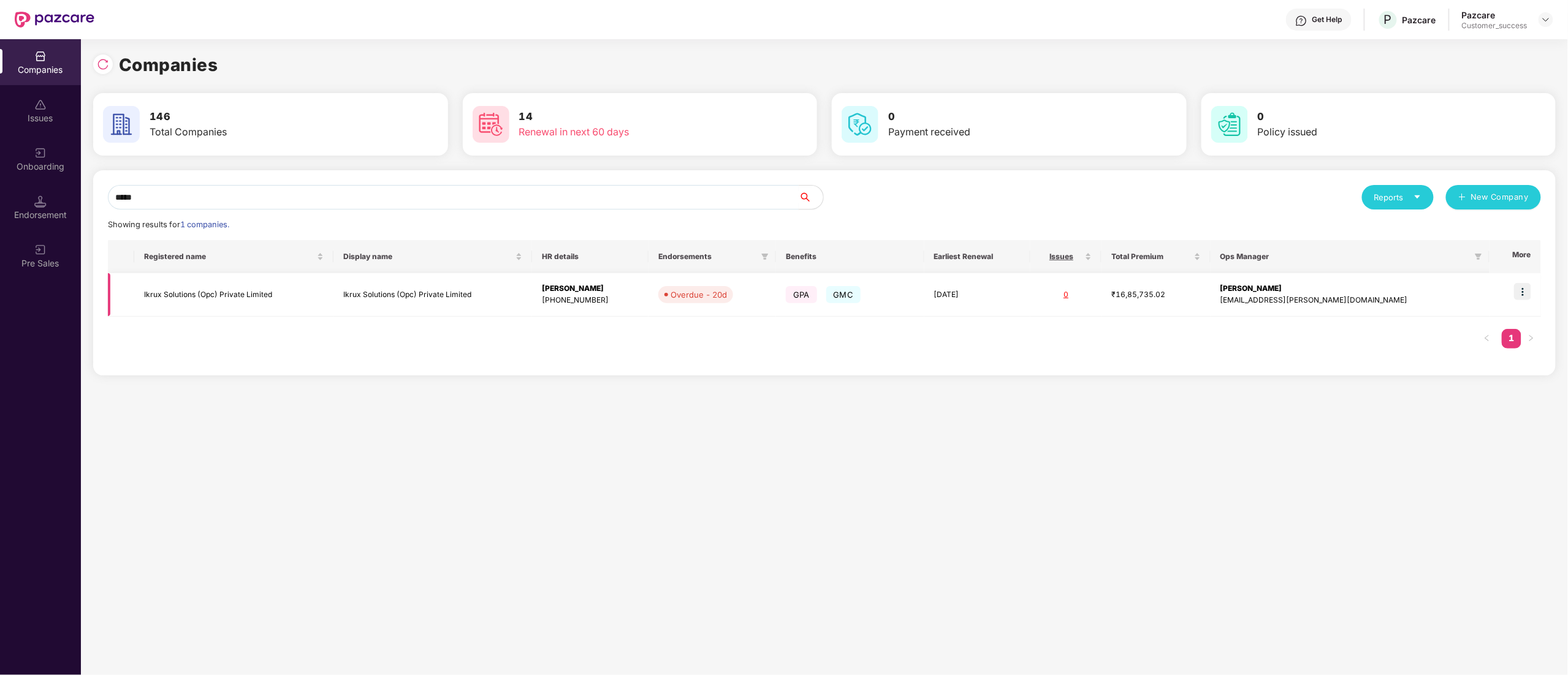
type input "*****"
click at [1524, 291] on img at bounding box center [1522, 291] width 17 height 17
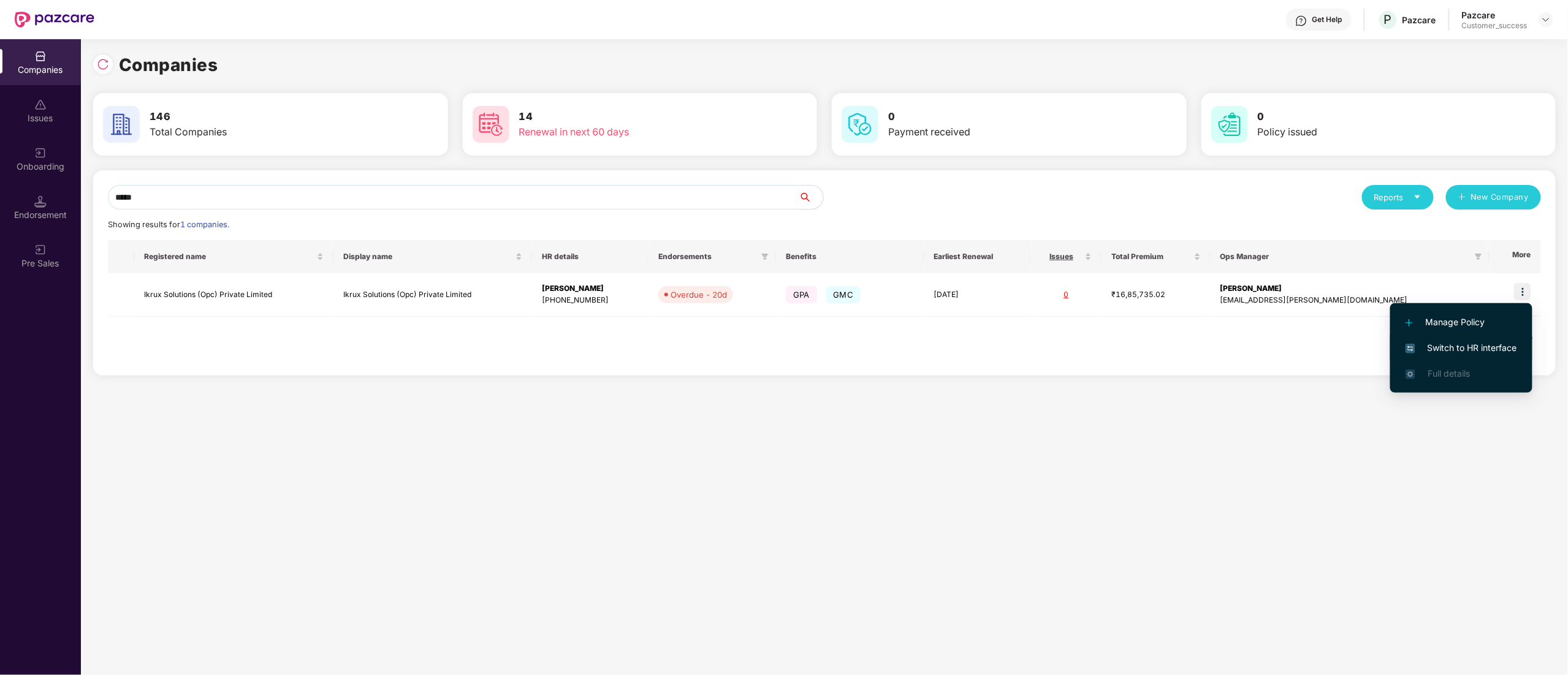
click at [1483, 347] on span "Switch to HR interface" at bounding box center [1461, 347] width 111 height 13
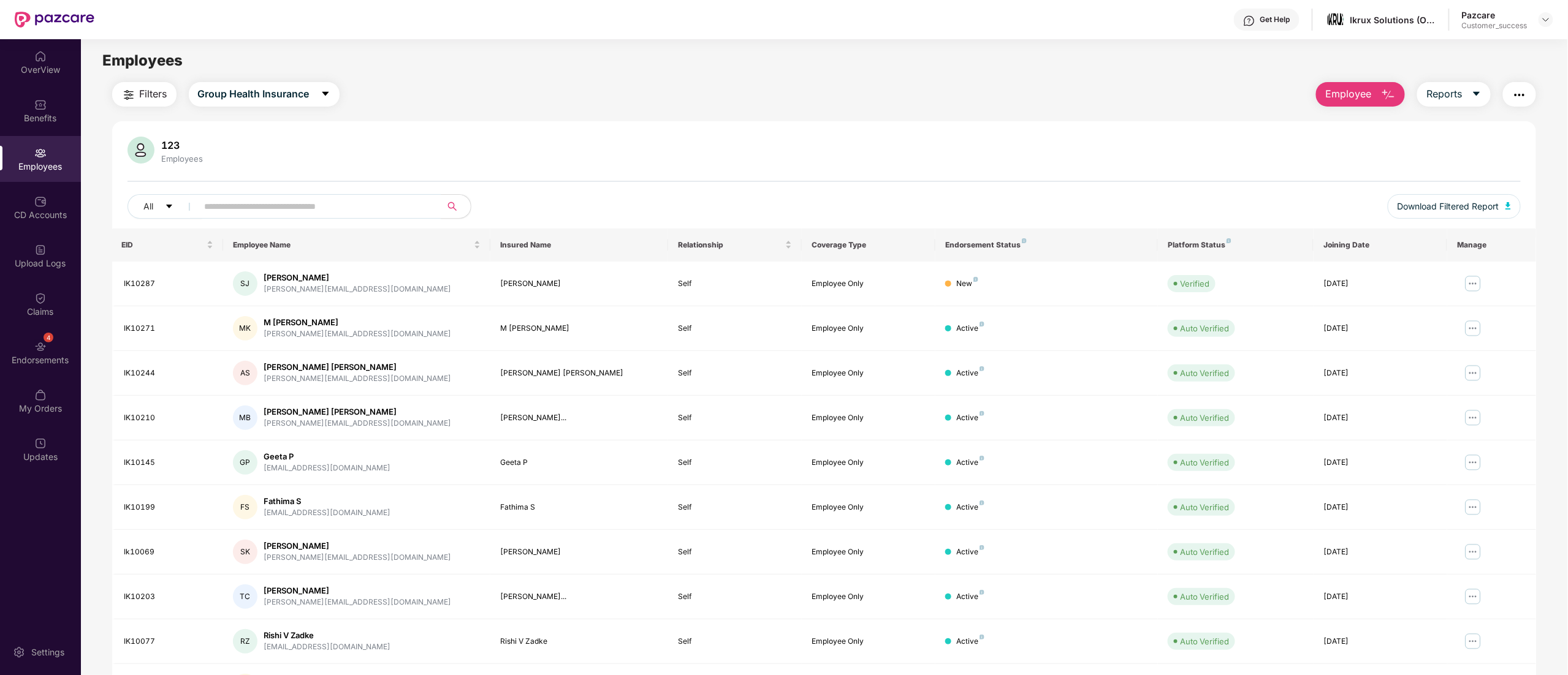
click at [130, 87] on img "button" at bounding box center [129, 95] width 15 height 15
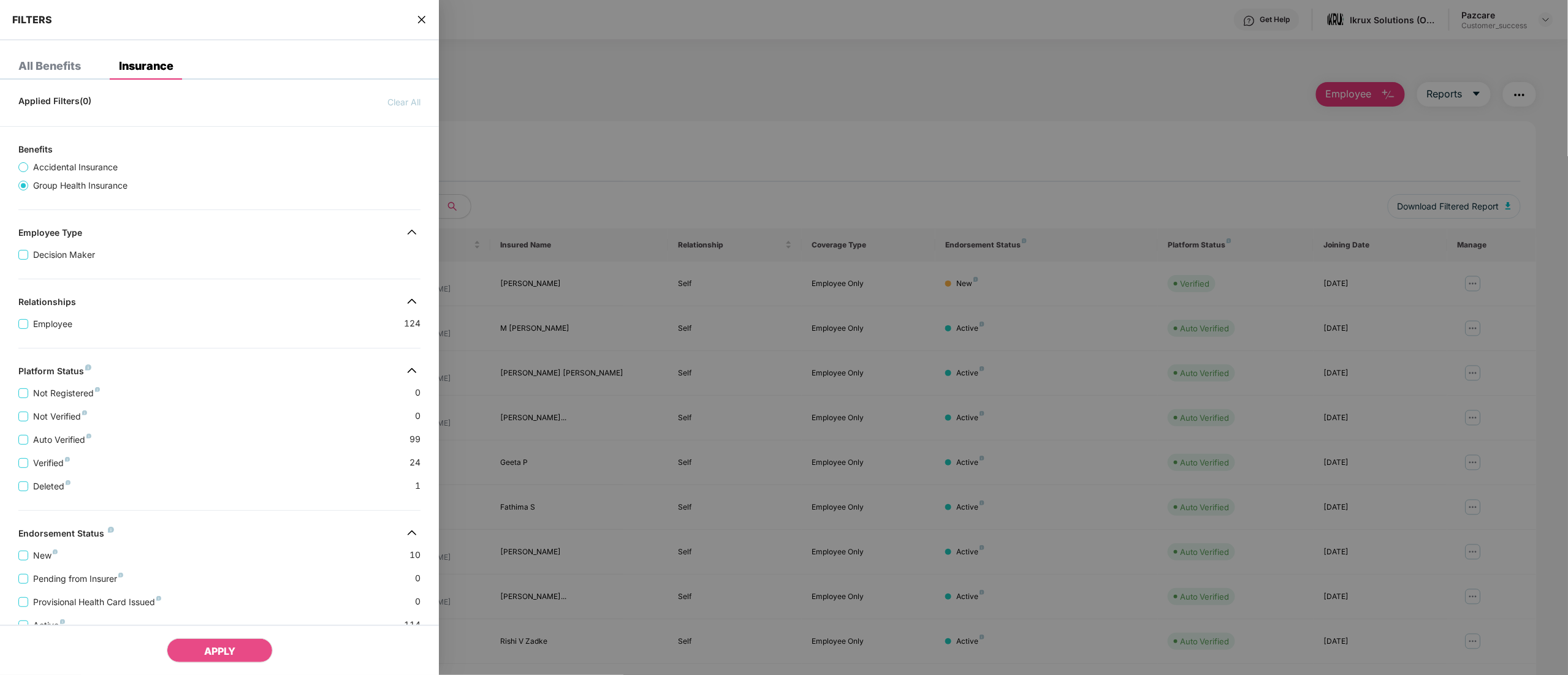
click at [424, 19] on icon "close" at bounding box center [422, 20] width 10 height 10
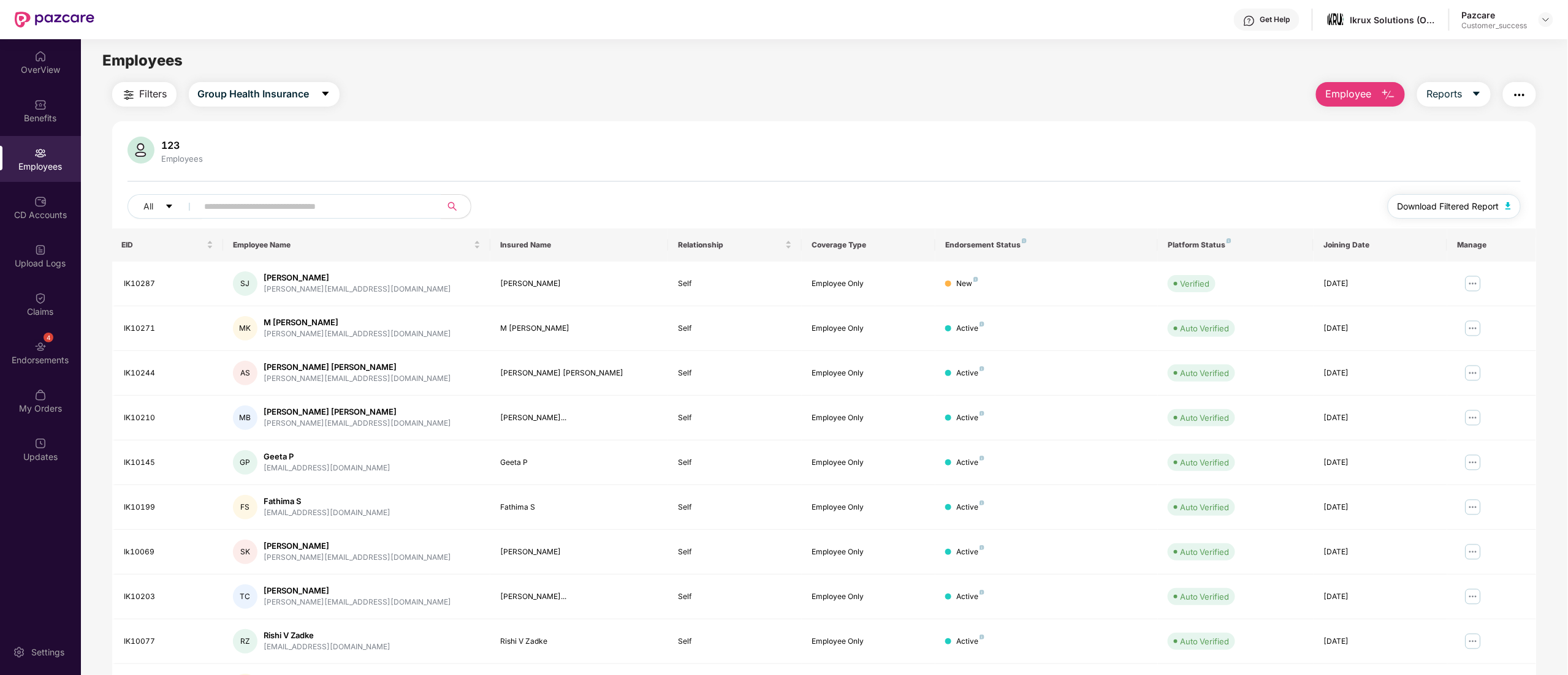
click at [1429, 209] on span "Download Filtered Report" at bounding box center [1448, 206] width 101 height 13
click at [1543, 22] on img at bounding box center [1546, 20] width 10 height 10
click at [1460, 46] on div "Switch to partner view" at bounding box center [1488, 48] width 160 height 24
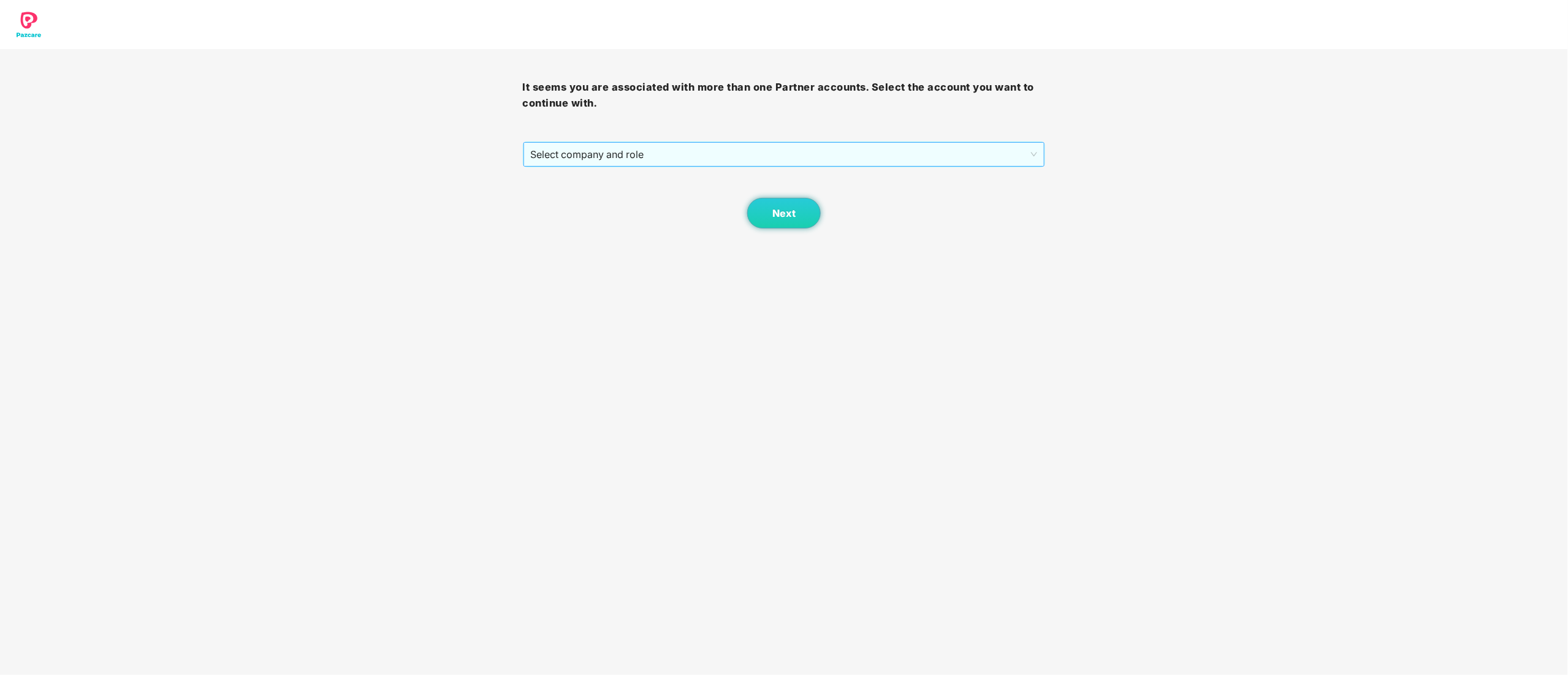
click at [543, 151] on span "Select company and role" at bounding box center [784, 155] width 507 height 23
drag, startPoint x: 575, startPoint y: 200, endPoint x: 588, endPoint y: 205, distance: 13.9
click at [576, 200] on div "Pazcare - CUSTOMER_SUCCESS" at bounding box center [784, 199] width 508 height 13
click at [784, 215] on span "Next" at bounding box center [784, 214] width 23 height 12
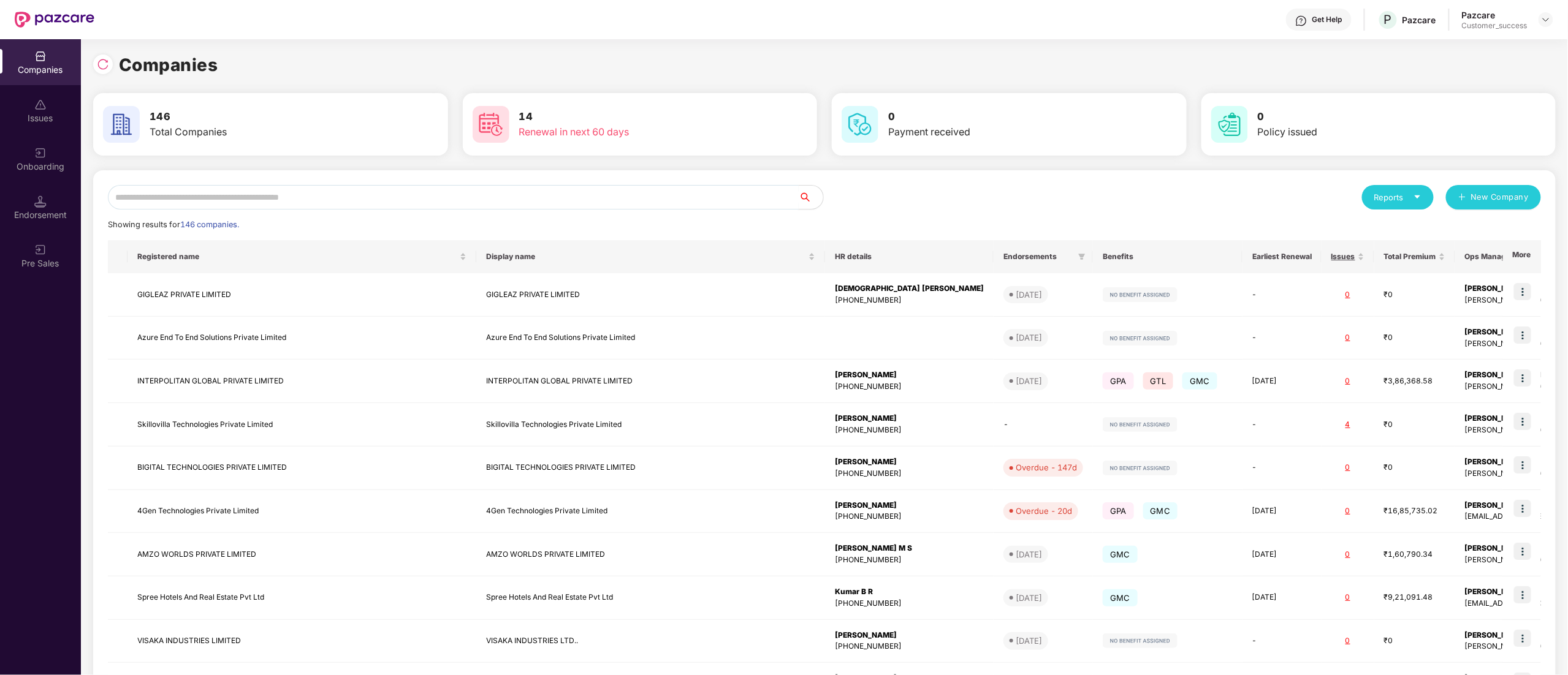
click at [156, 201] on input "text" at bounding box center [453, 197] width 690 height 24
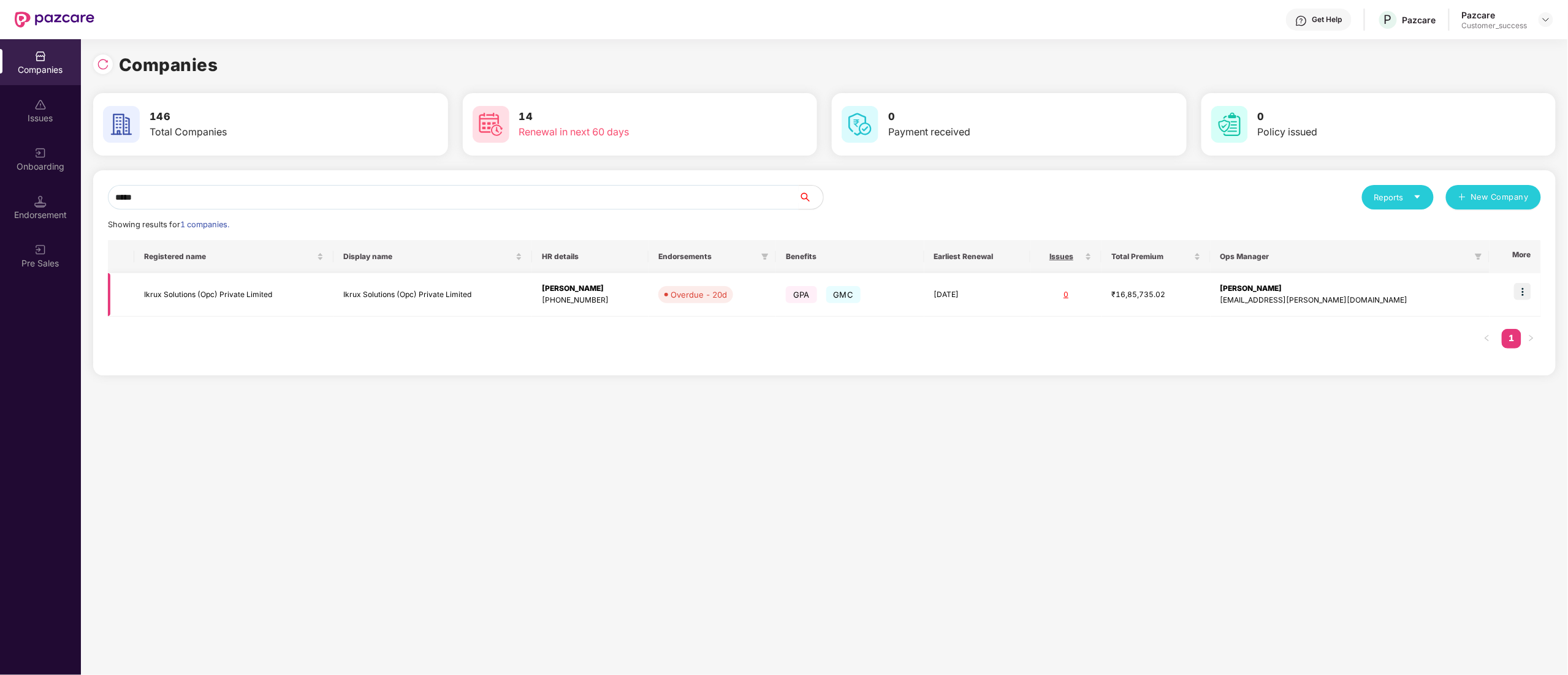
type input "*****"
click at [171, 294] on td "Ikrux Solutions (Opc) Private Limited" at bounding box center [233, 295] width 199 height 43
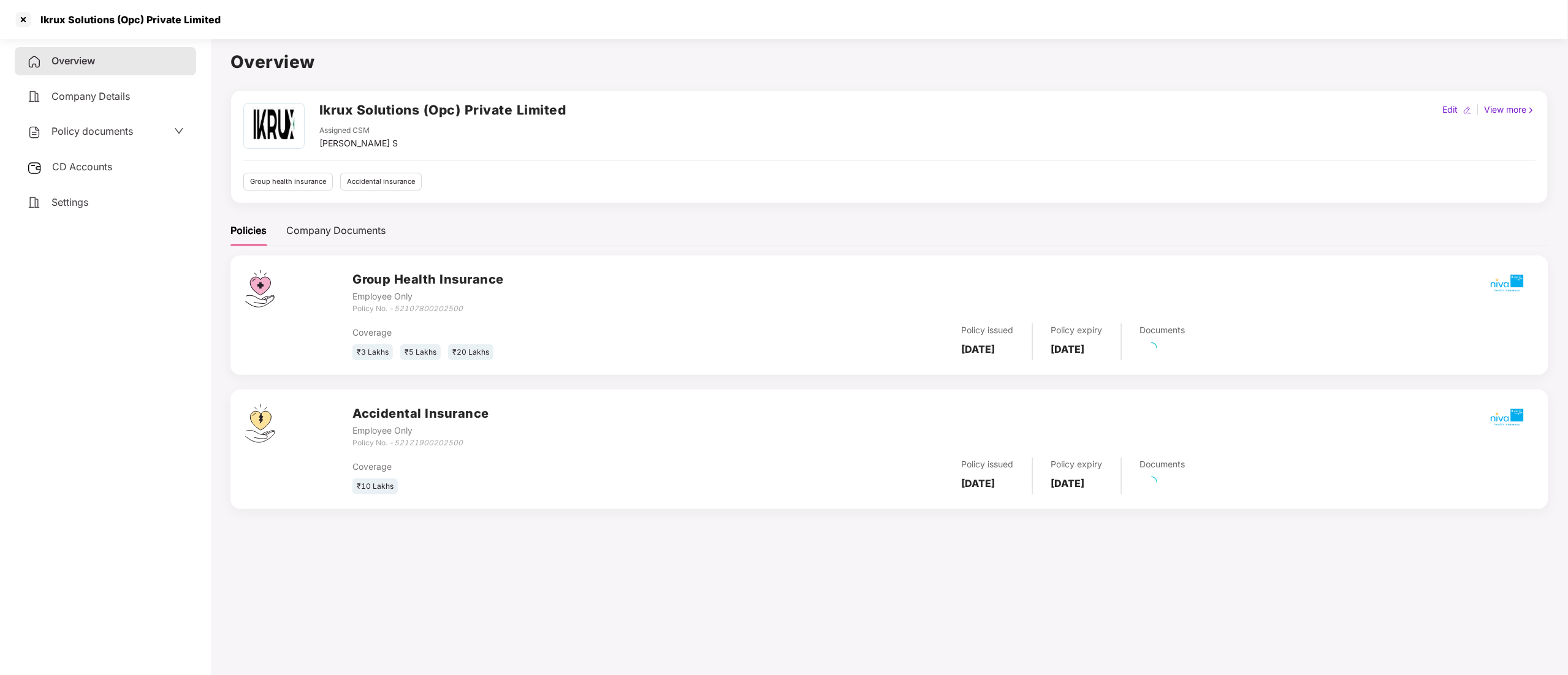
click at [332, 254] on div "Policies Company Documents Group Health Insurance Employee Only Policy No. - 52…" at bounding box center [889, 369] width 1318 height 308
click at [76, 135] on span "Policy documents" at bounding box center [92, 131] width 82 height 12
click at [160, 163] on button "Active State" at bounding box center [143, 172] width 81 height 20
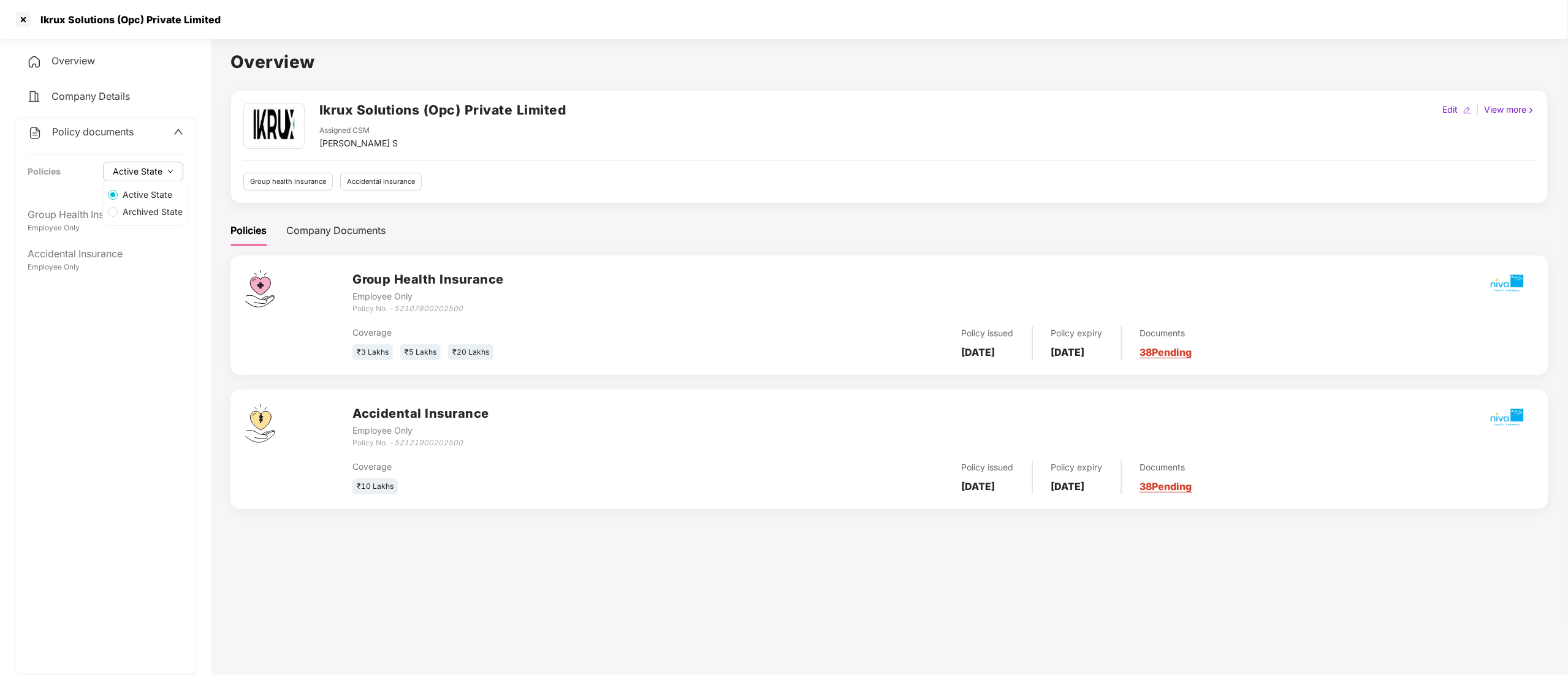
click at [148, 173] on span "Active State" at bounding box center [138, 171] width 50 height 13
click at [141, 212] on span "Archived State" at bounding box center [152, 212] width 70 height 13
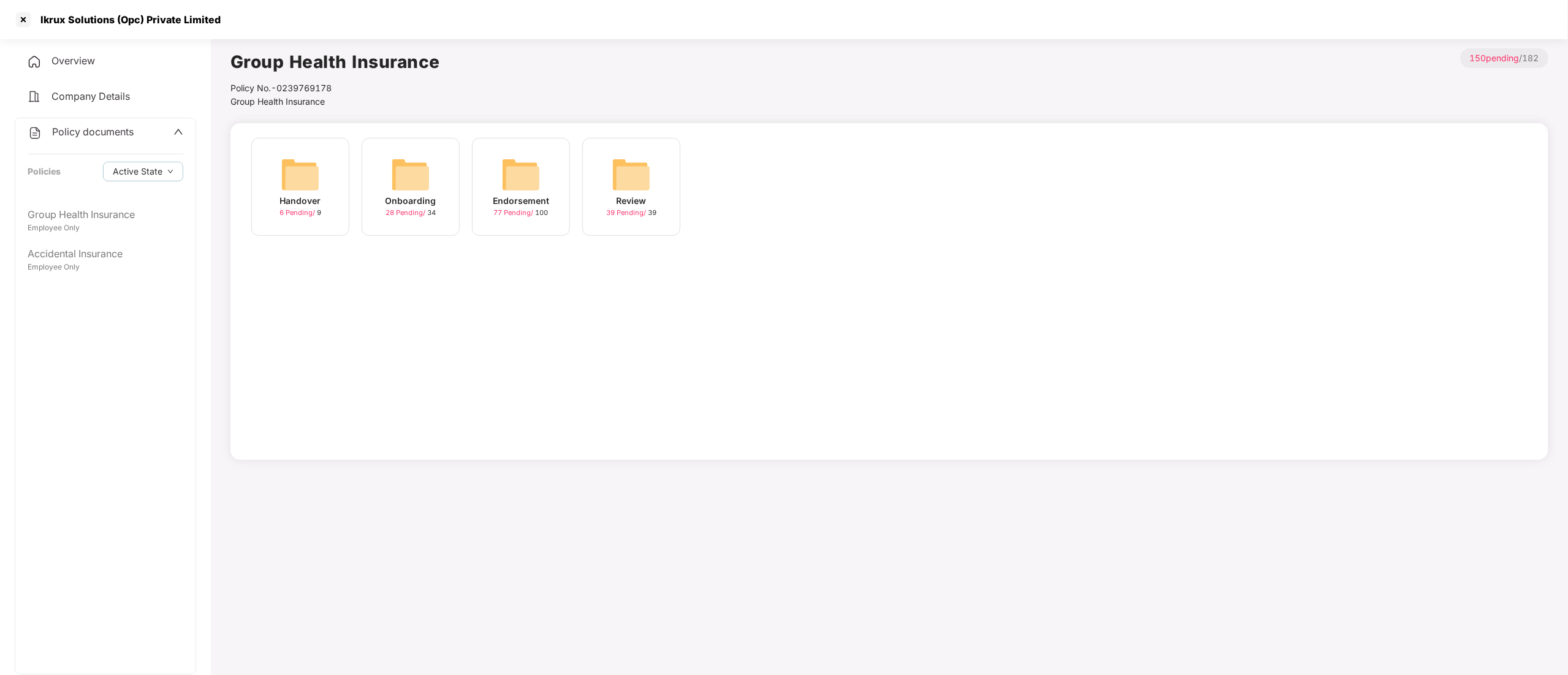
click at [522, 204] on div "Endorsement" at bounding box center [521, 201] width 57 height 13
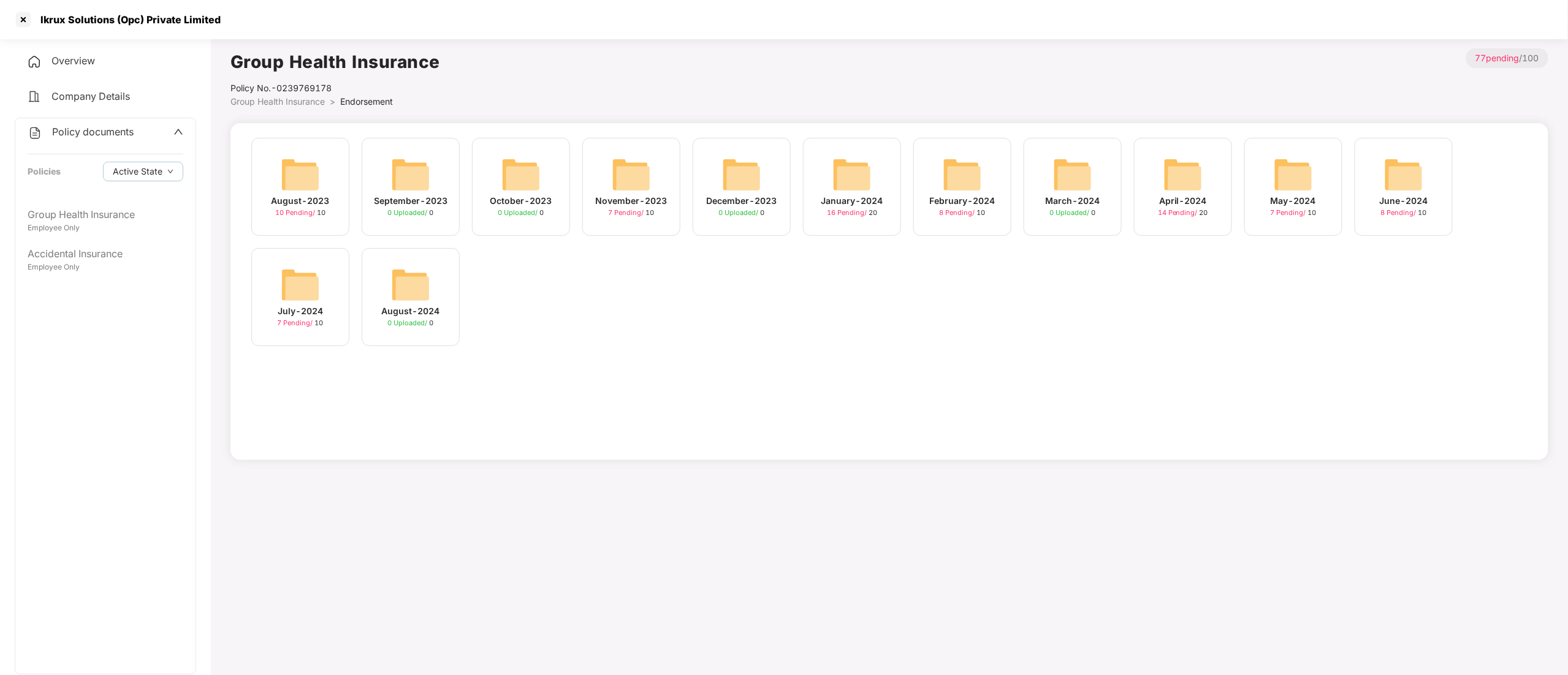
click at [323, 313] on div "July-2024" at bounding box center [300, 311] width 46 height 13
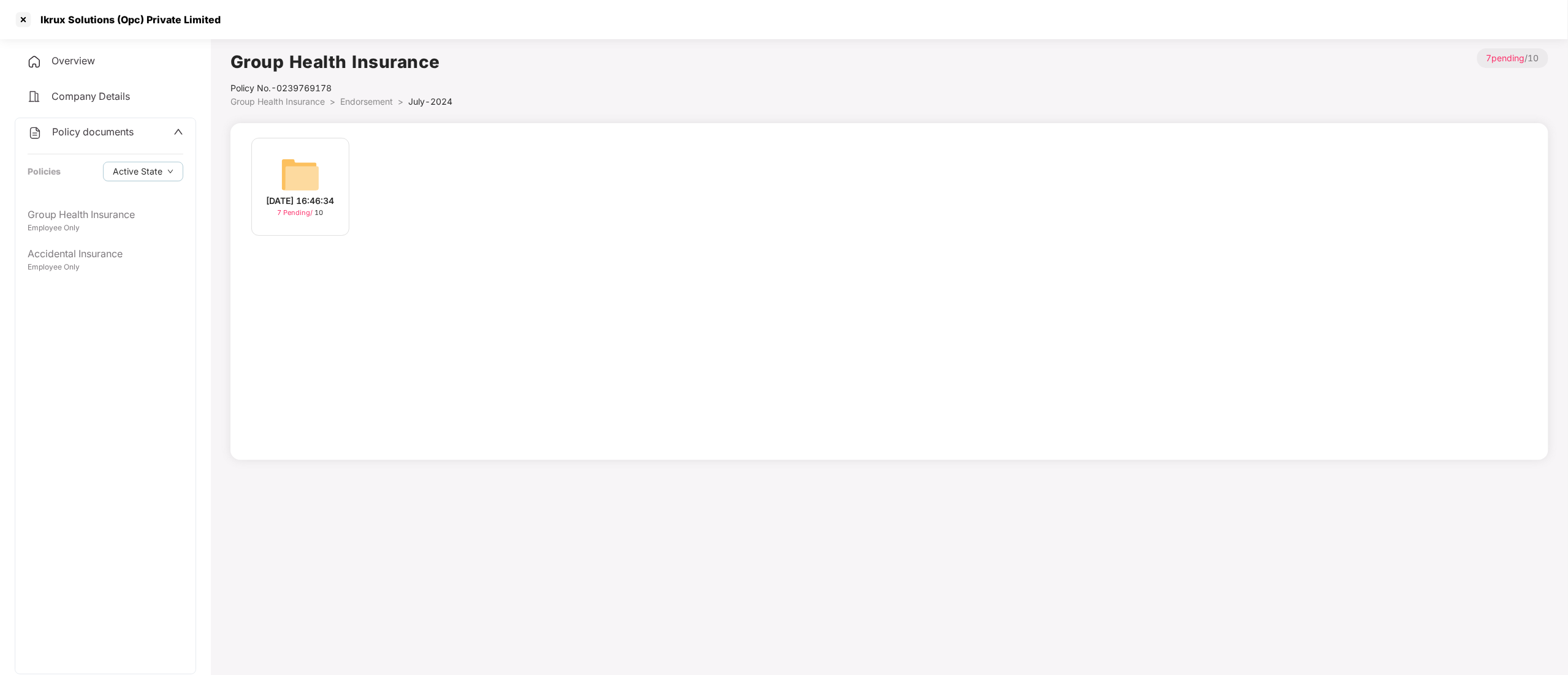
click at [307, 204] on div "[DATE] 16:46:34" at bounding box center [300, 201] width 68 height 13
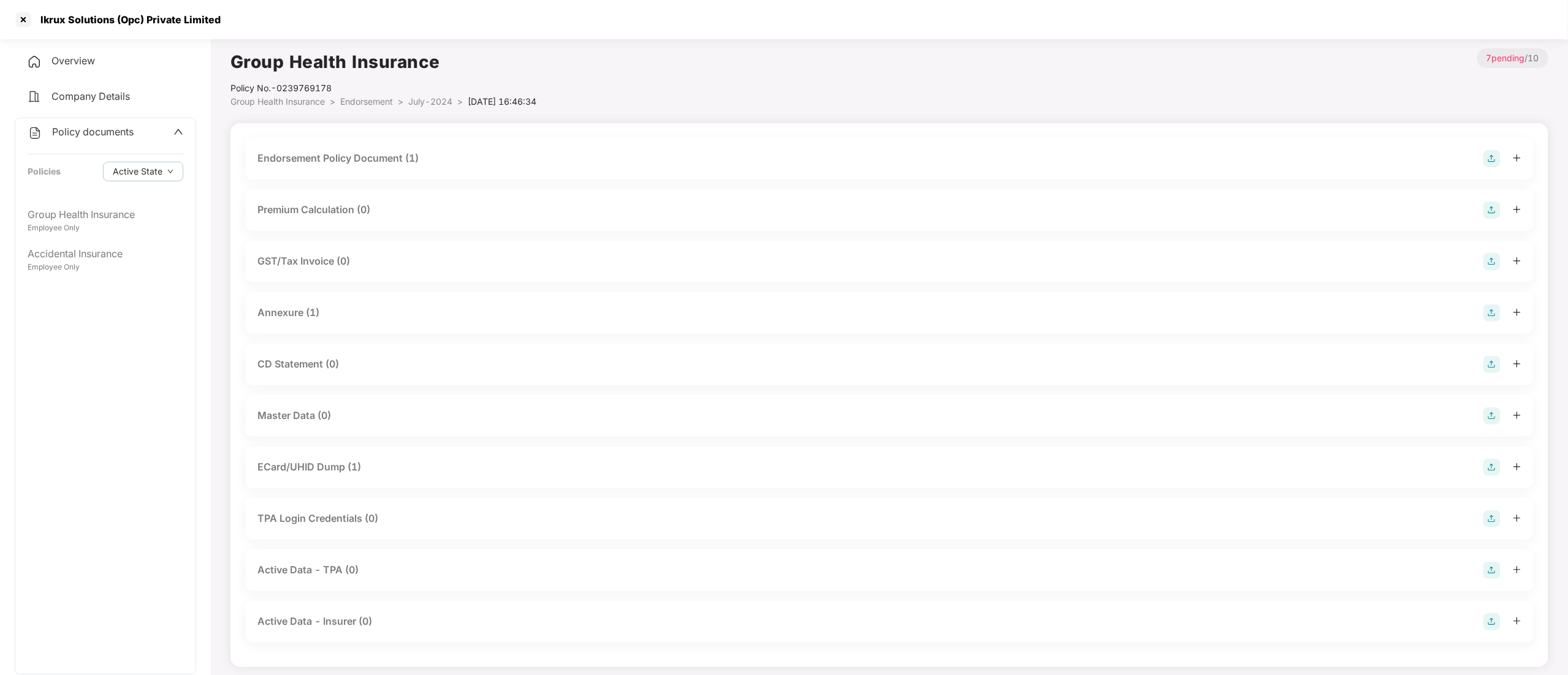
click at [381, 98] on span "Endorsement" at bounding box center [366, 101] width 52 height 11
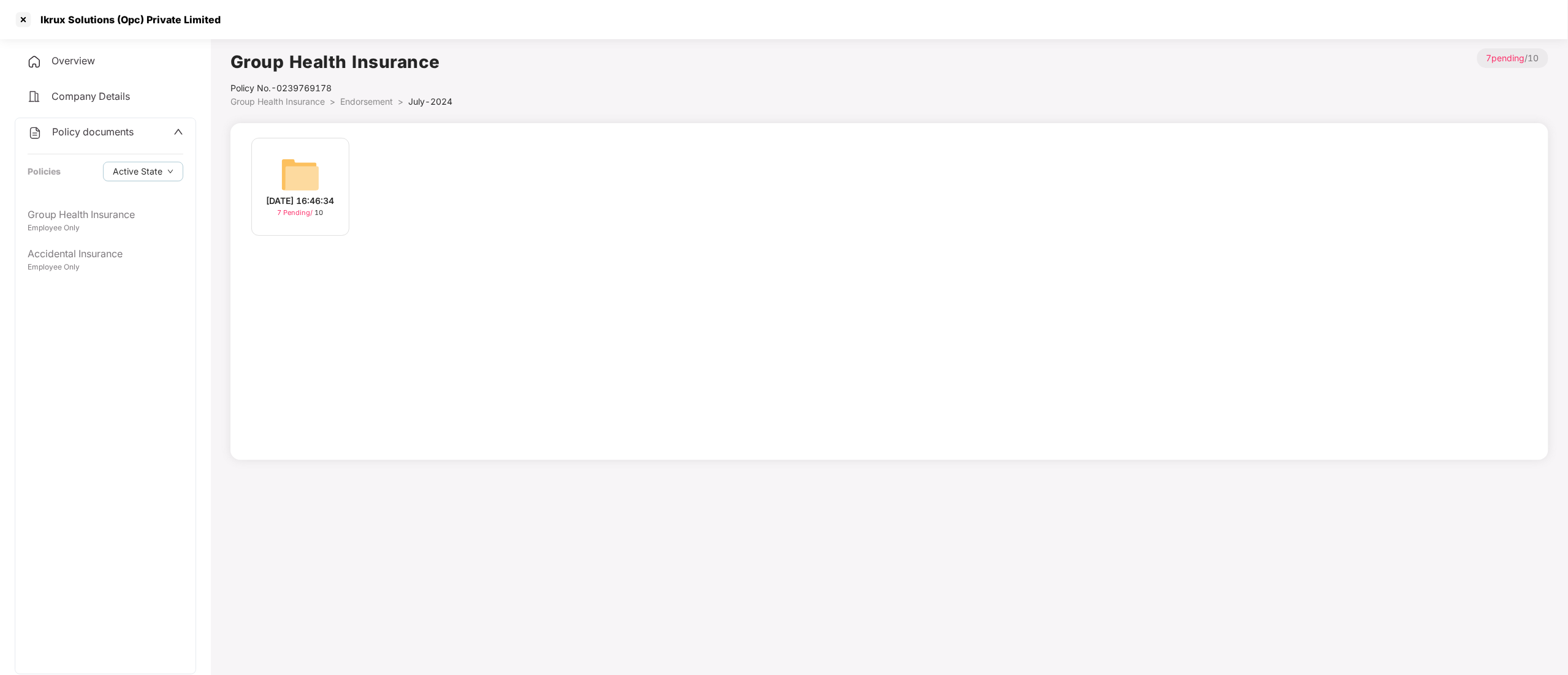
click at [347, 106] on li "Endorsement >" at bounding box center [374, 101] width 68 height 13
click at [348, 106] on span "Endorsement" at bounding box center [366, 101] width 52 height 11
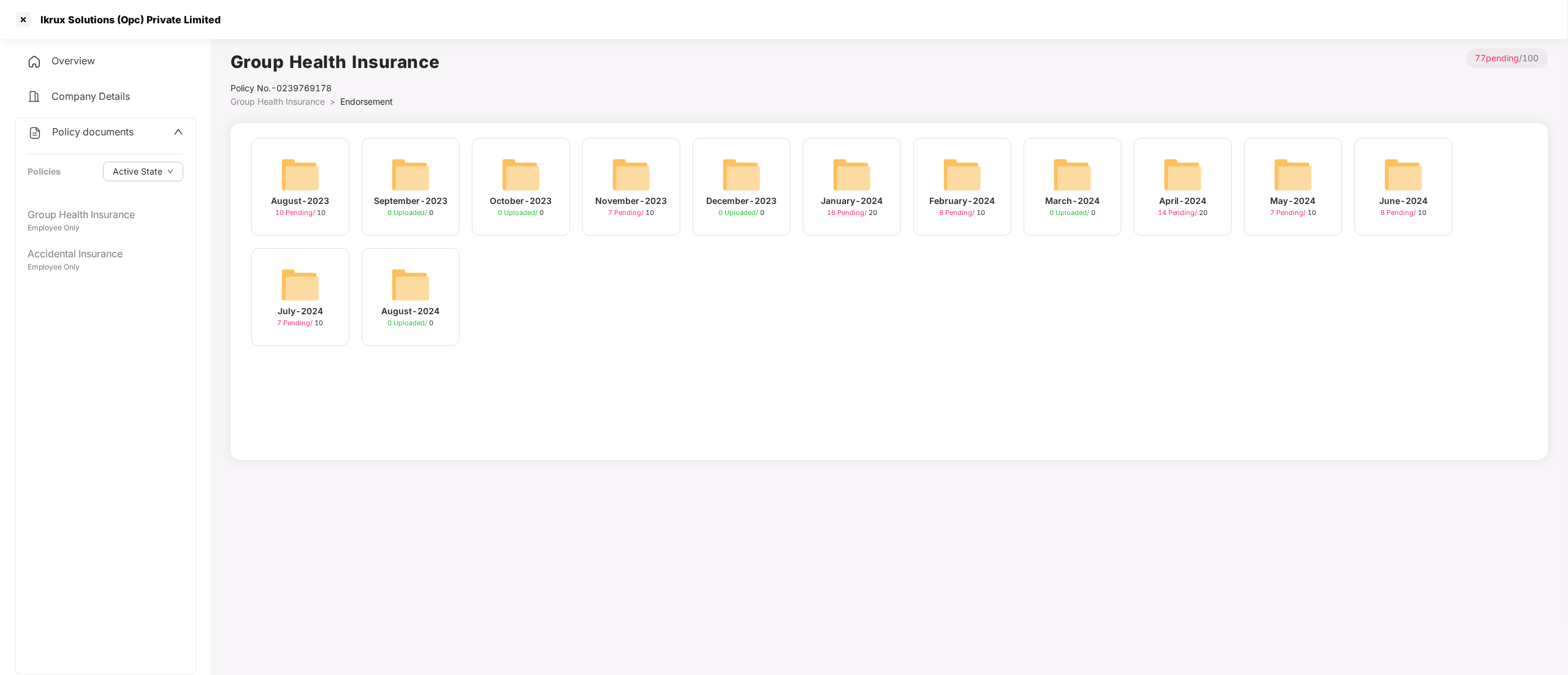
click at [1392, 188] on img at bounding box center [1403, 174] width 39 height 39
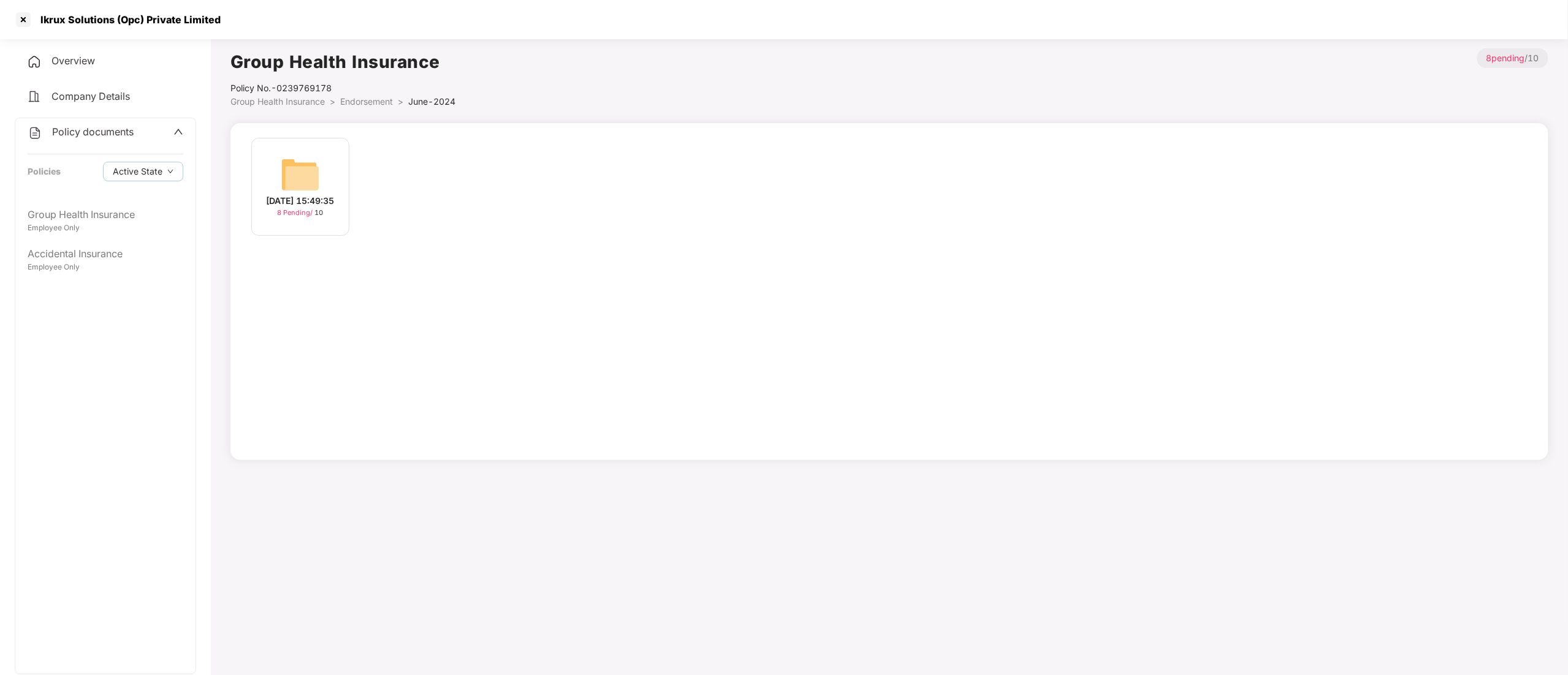
click at [299, 214] on div "8 Pending / 10" at bounding box center [300, 213] width 46 height 11
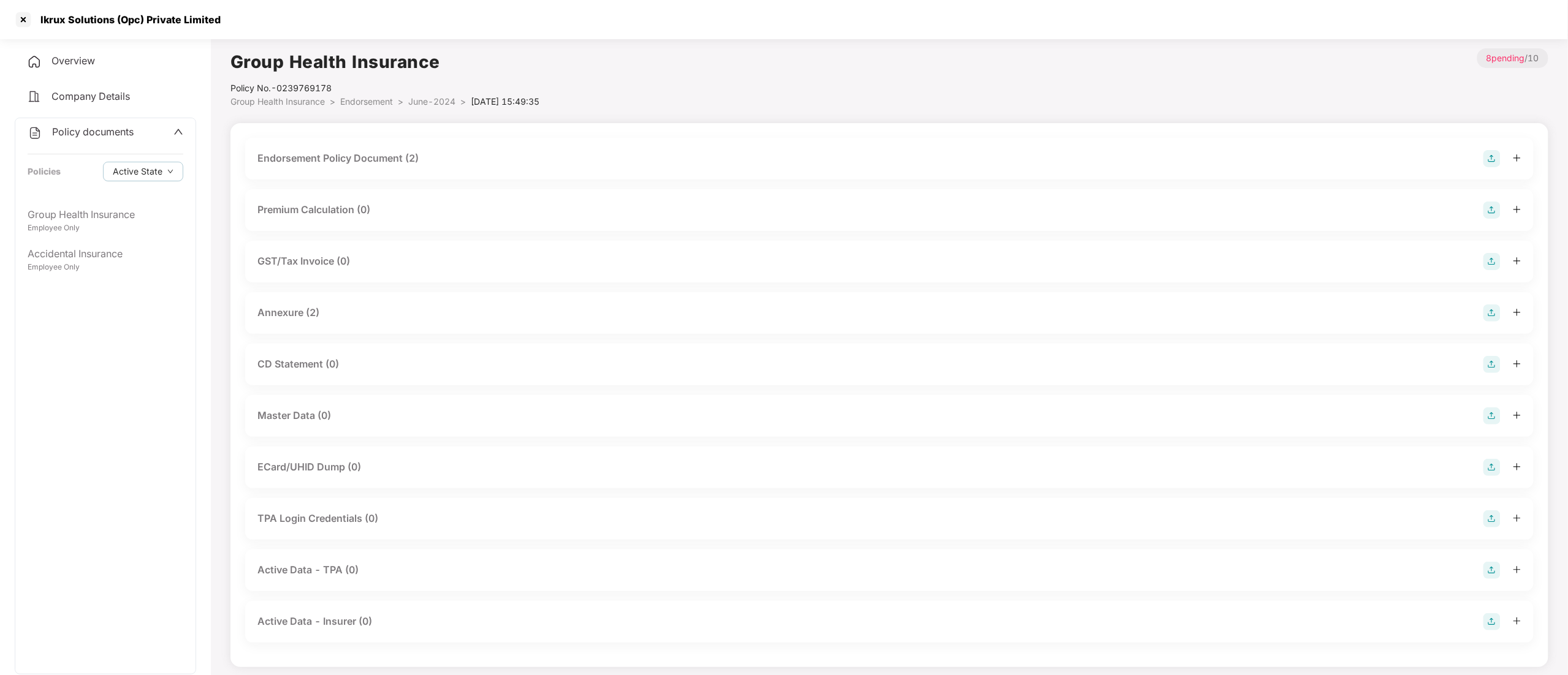
click at [254, 100] on span "Group Health Insurance" at bounding box center [277, 101] width 94 height 11
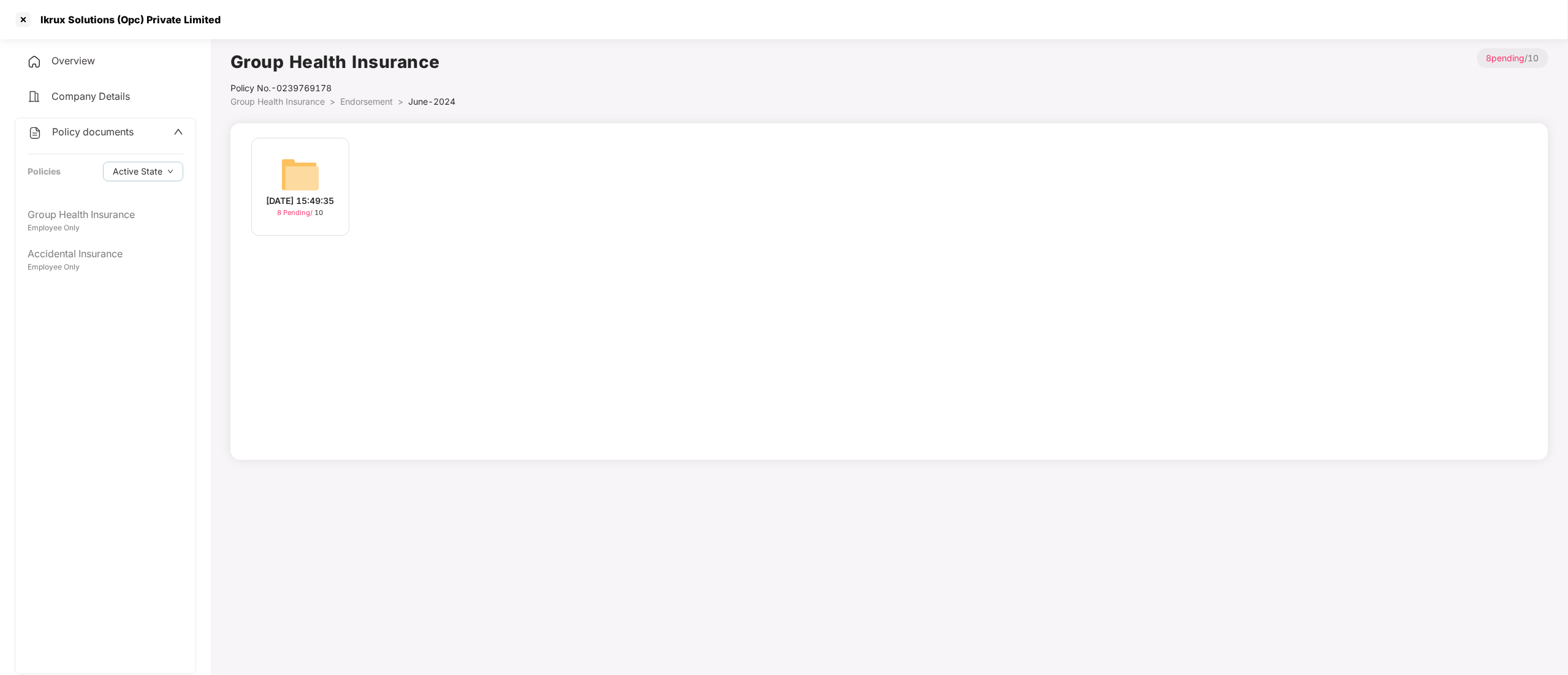
click at [234, 105] on span "Group Health Insurance" at bounding box center [277, 101] width 94 height 11
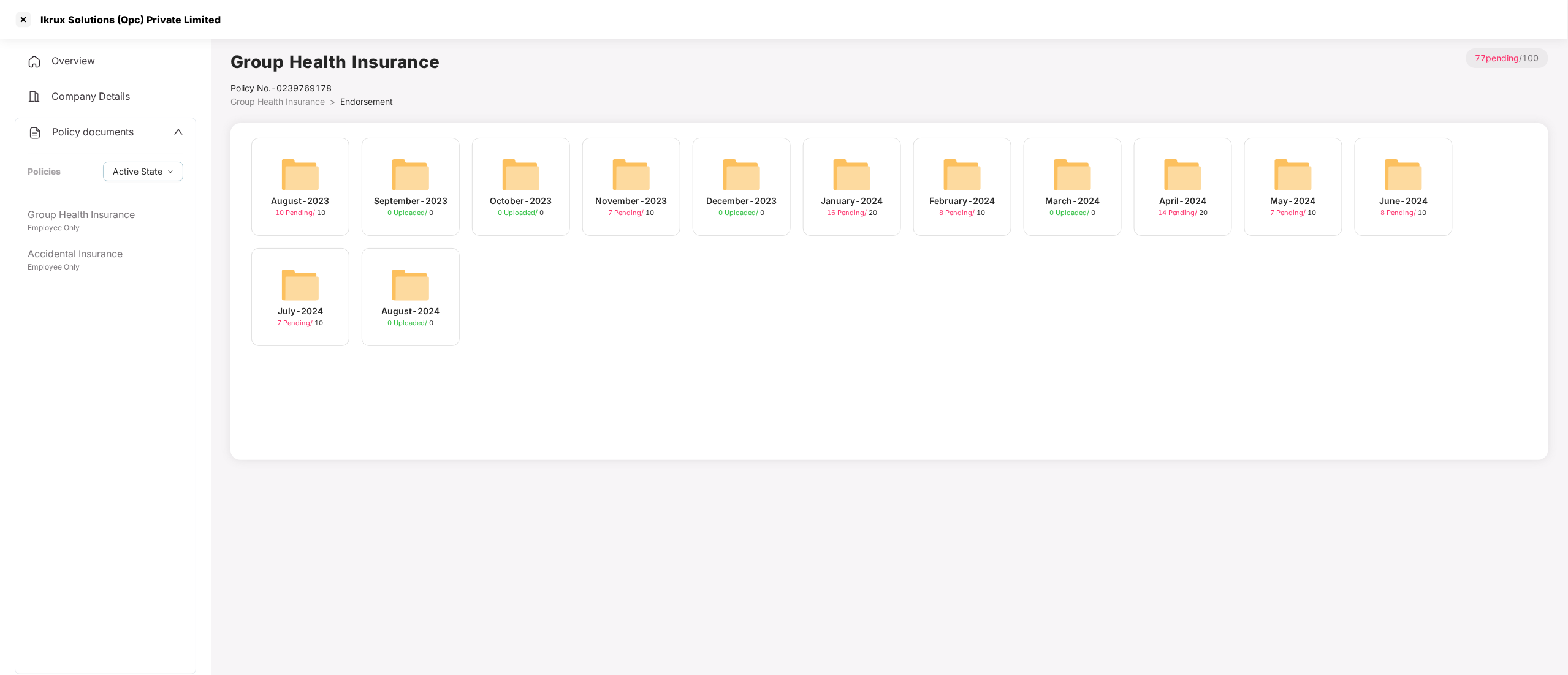
click at [1309, 184] on img at bounding box center [1293, 174] width 39 height 39
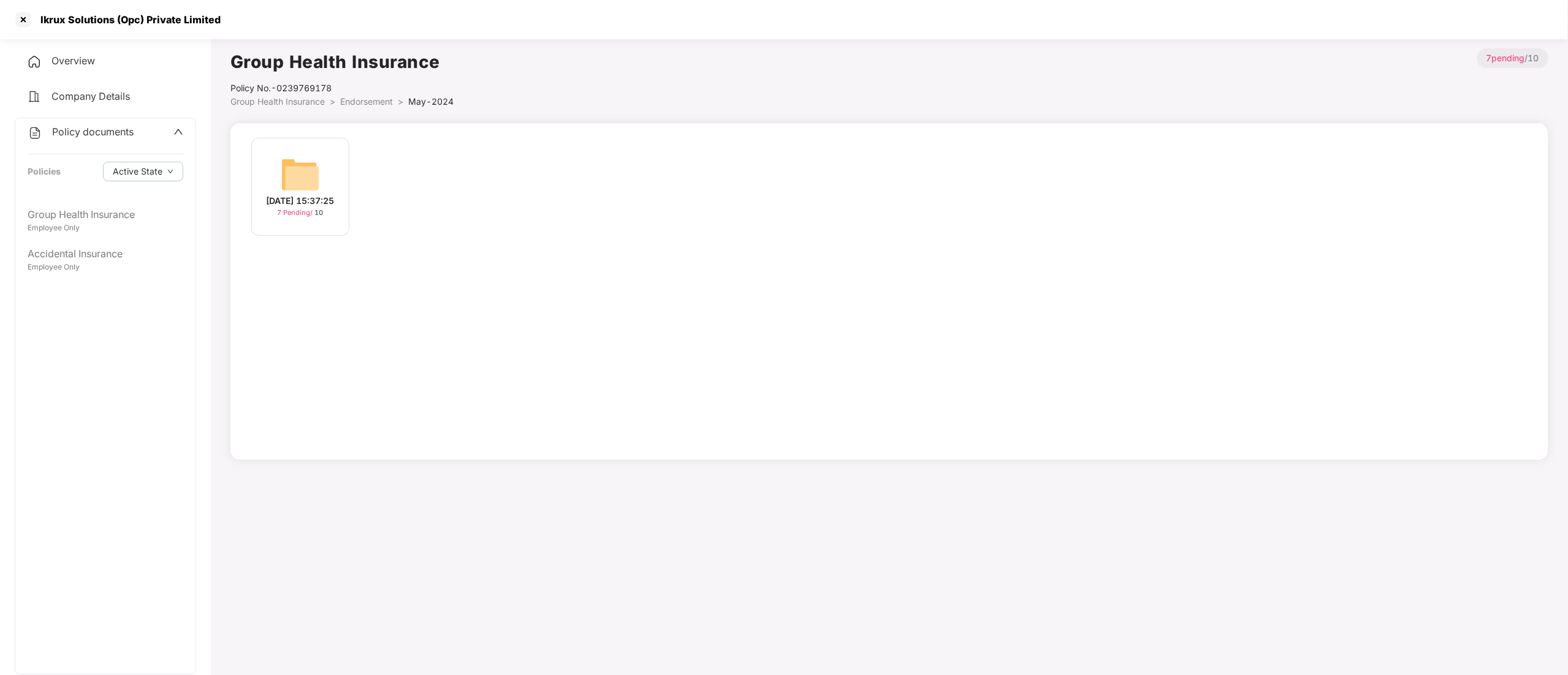
click at [334, 195] on div "[DATE] 15:37:25" at bounding box center [300, 201] width 68 height 13
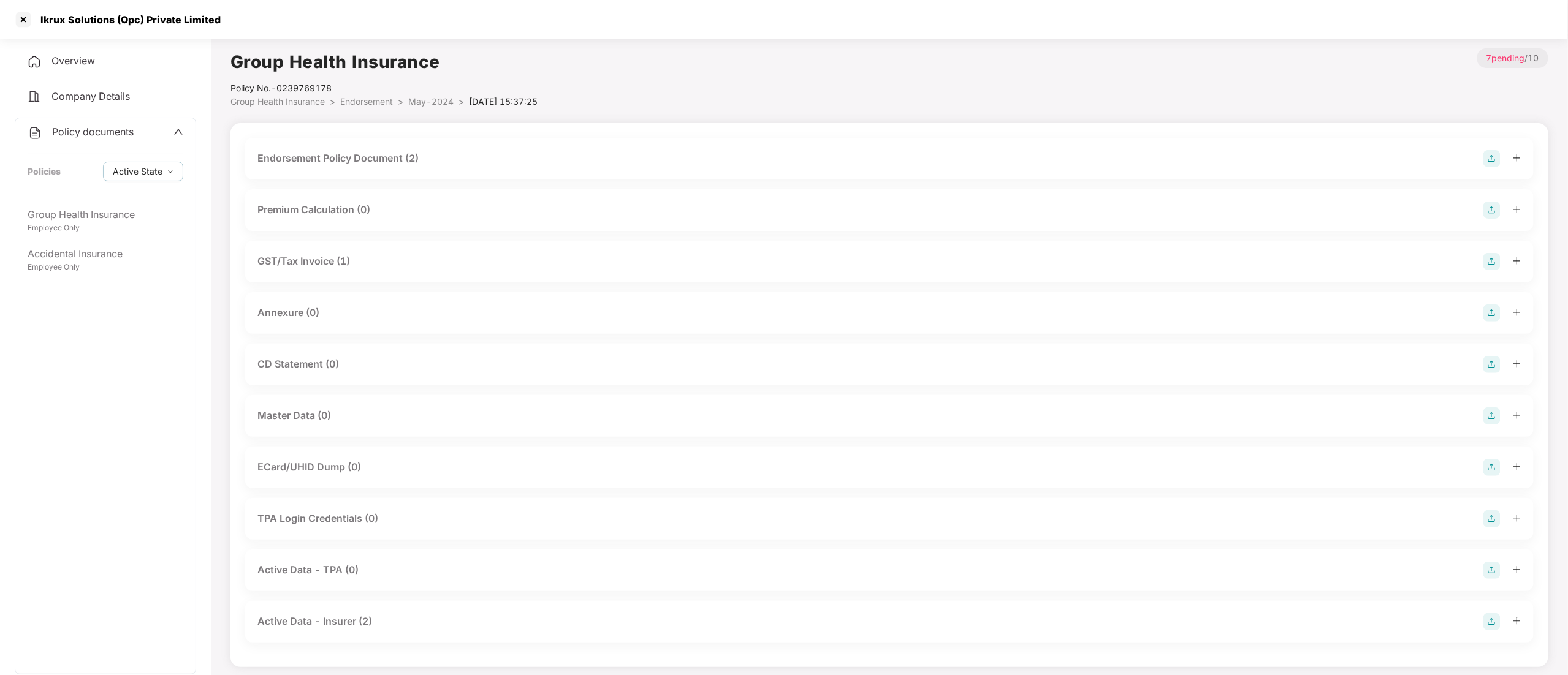
click at [288, 88] on div "Policy No.- 0239769178" at bounding box center [383, 88] width 307 height 13
click at [250, 87] on div "Policy No.- 0239769178" at bounding box center [383, 88] width 307 height 13
click at [319, 420] on div "Master Data (0)" at bounding box center [294, 416] width 73 height 15
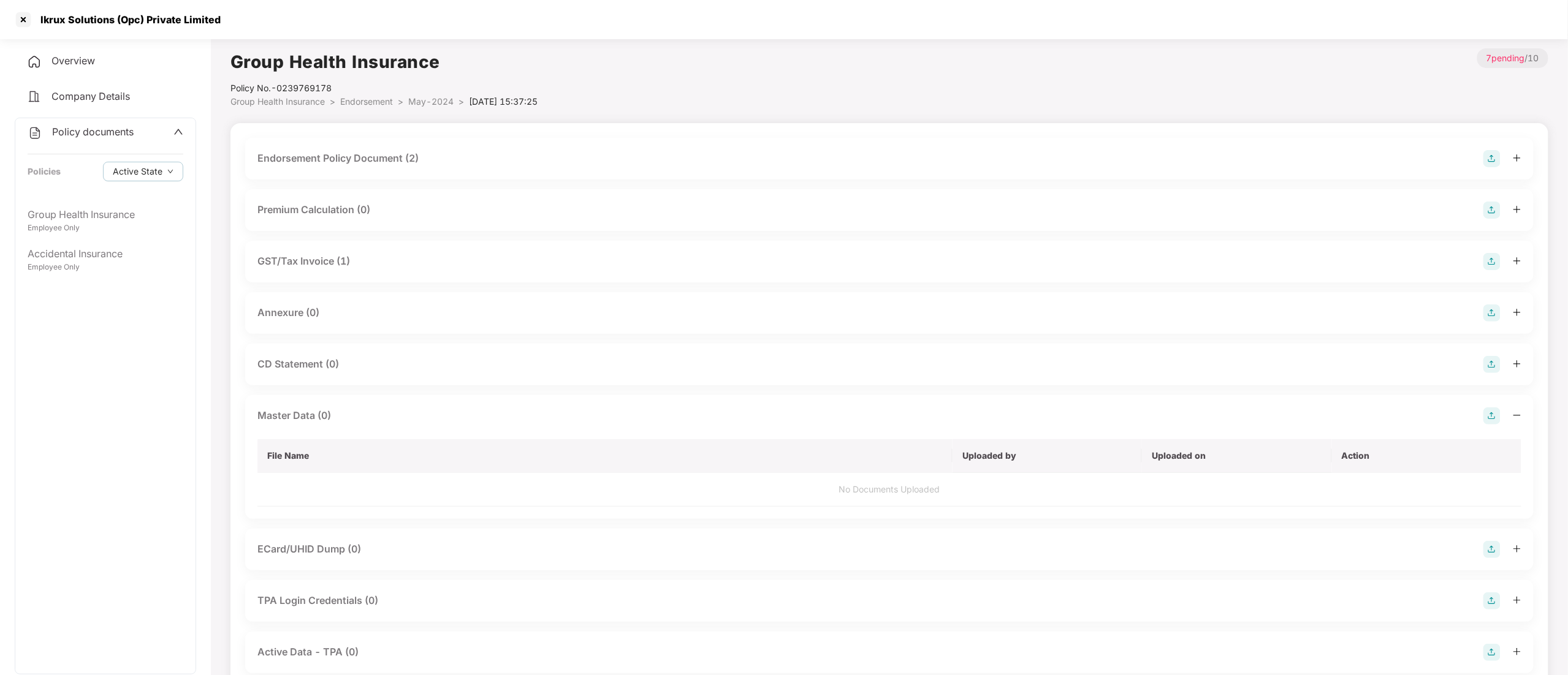
click at [299, 375] on div "CD Statement (0)" at bounding box center [889, 364] width 1289 height 42
click at [295, 308] on div "Annexure (0)" at bounding box center [288, 313] width 62 height 15
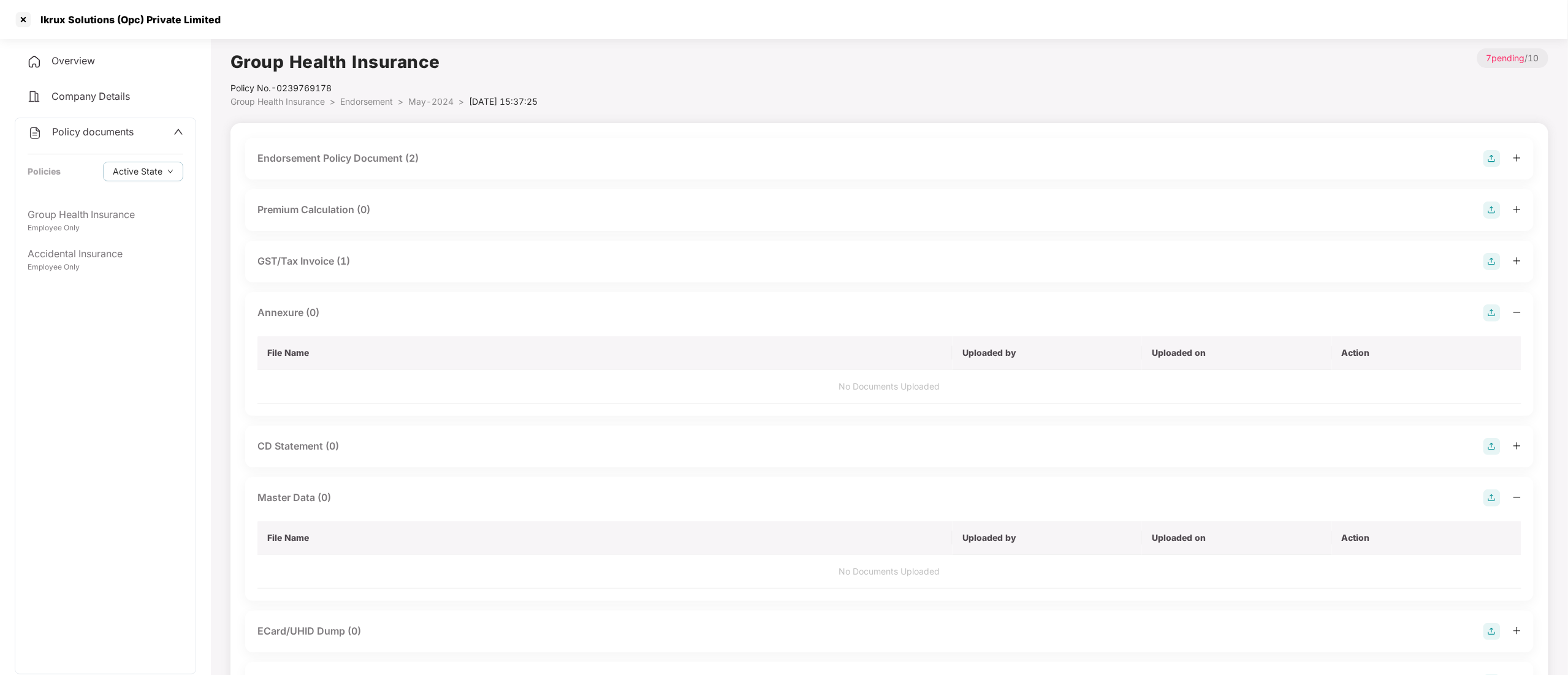
click at [301, 257] on div "GST/Tax Invoice (1)" at bounding box center [303, 261] width 92 height 15
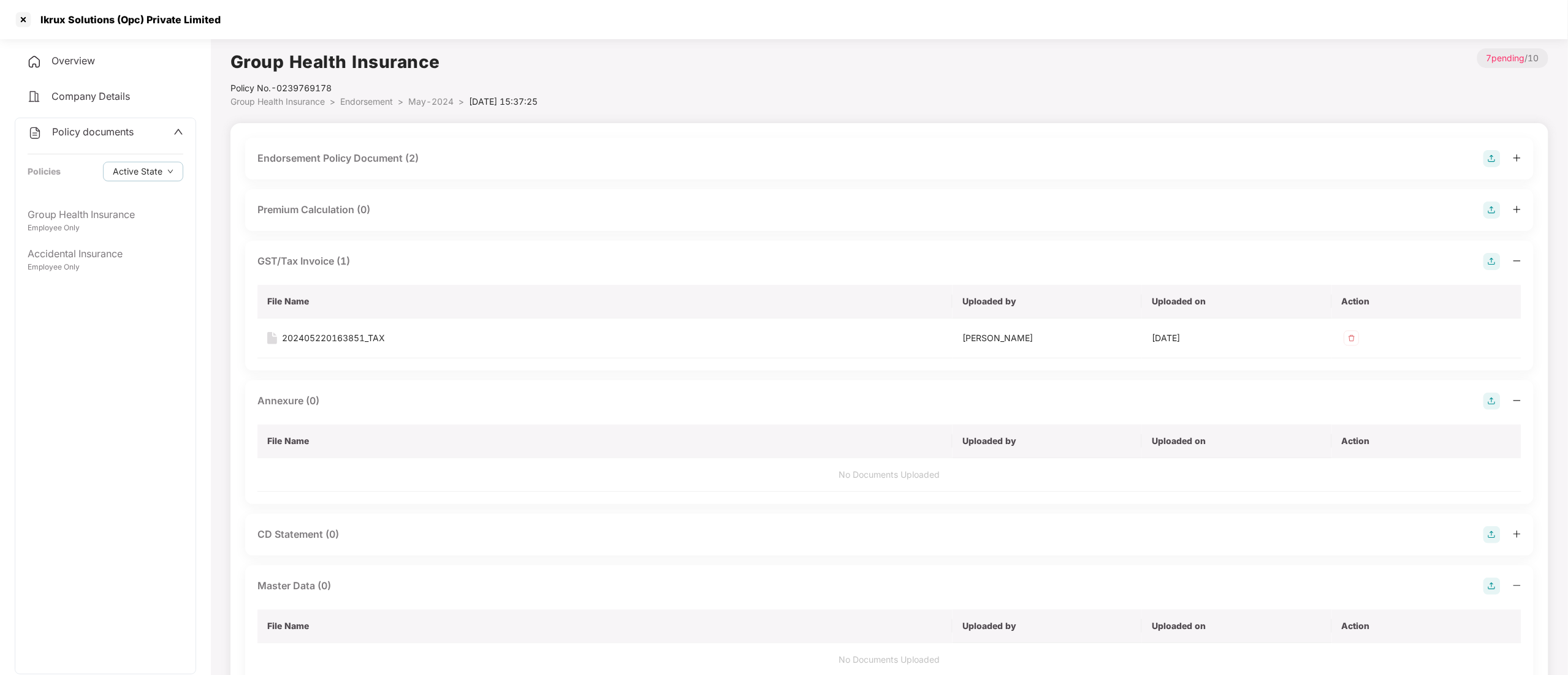
click at [319, 206] on div "Premium Calculation (0)" at bounding box center [314, 209] width 113 height 15
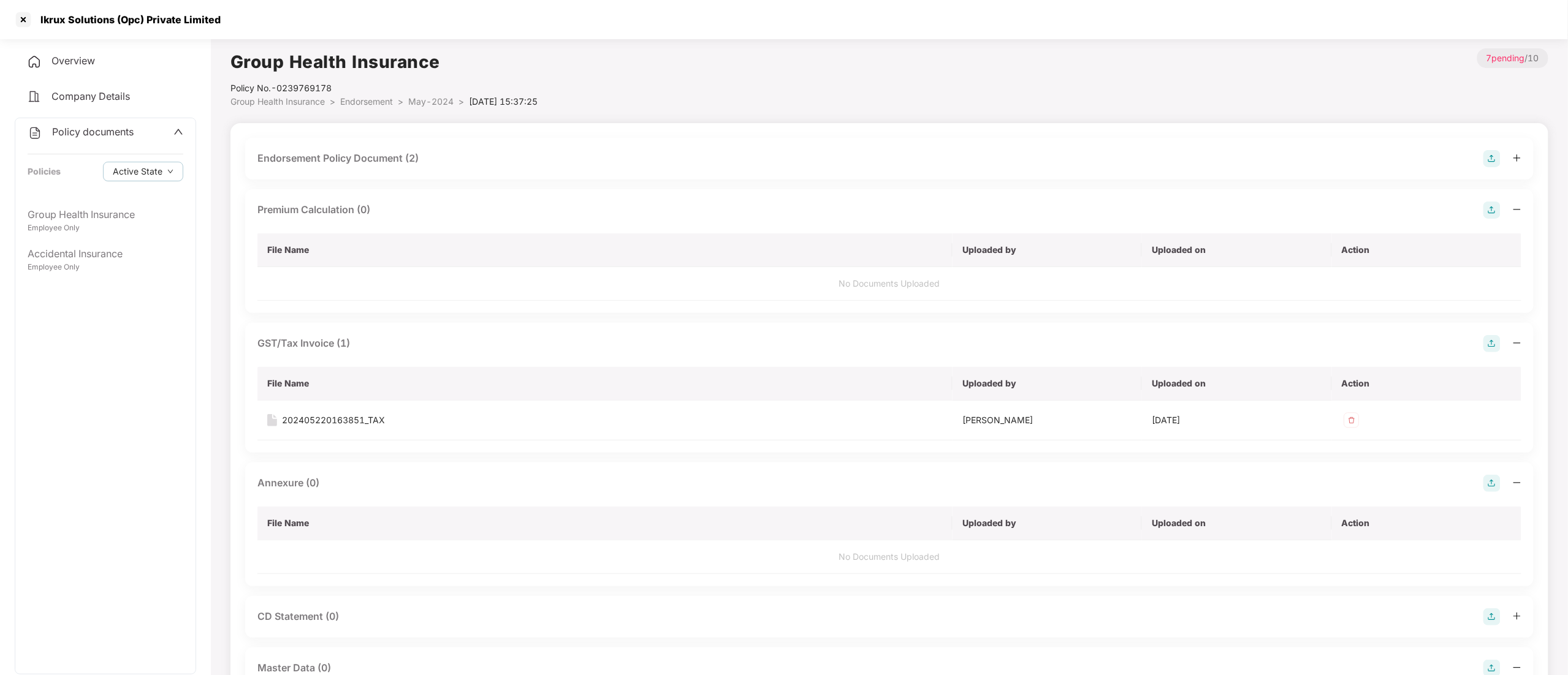
click at [324, 160] on div "Endorsement Policy Document (2)" at bounding box center [338, 158] width 161 height 15
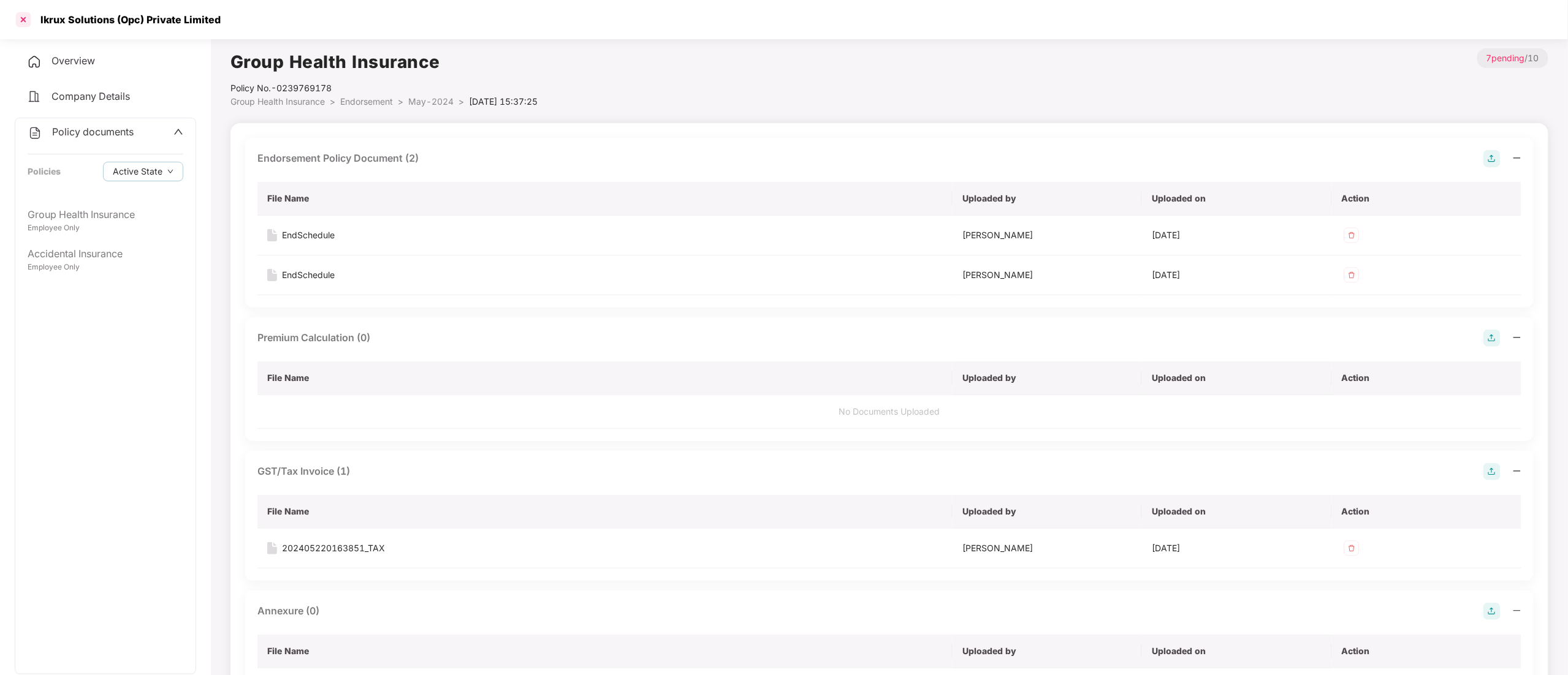
click at [25, 24] on div at bounding box center [23, 20] width 20 height 20
